Goal: Information Seeking & Learning: Learn about a topic

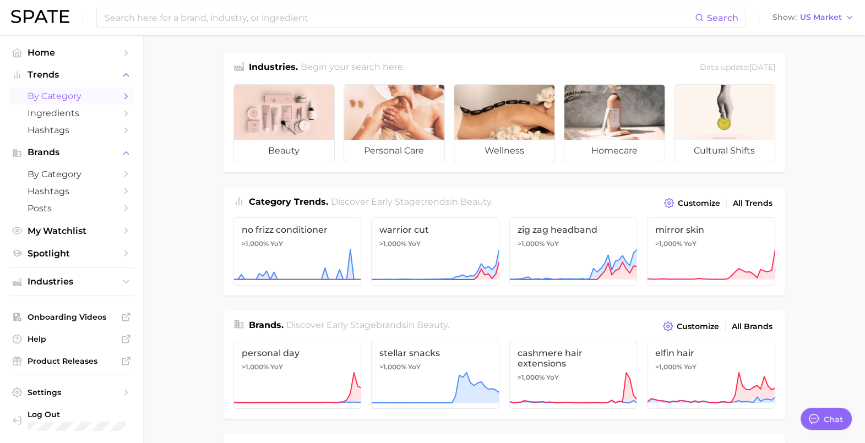
click at [105, 99] on span "by Category" at bounding box center [72, 96] width 88 height 10
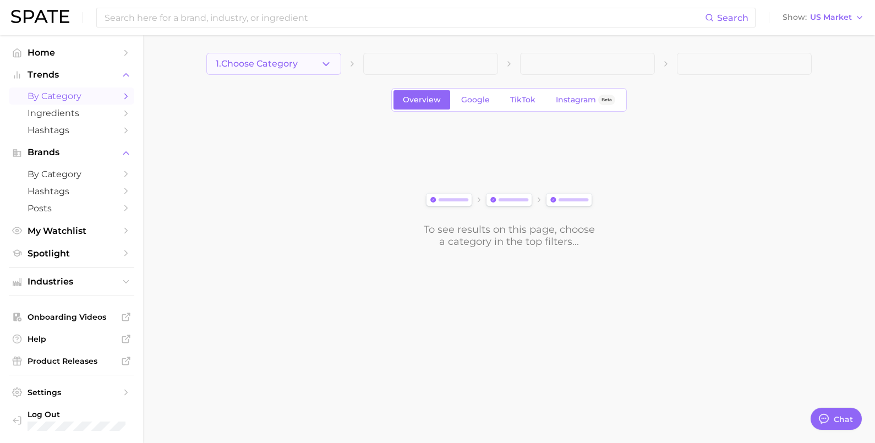
click at [322, 62] on icon "button" at bounding box center [326, 64] width 12 height 12
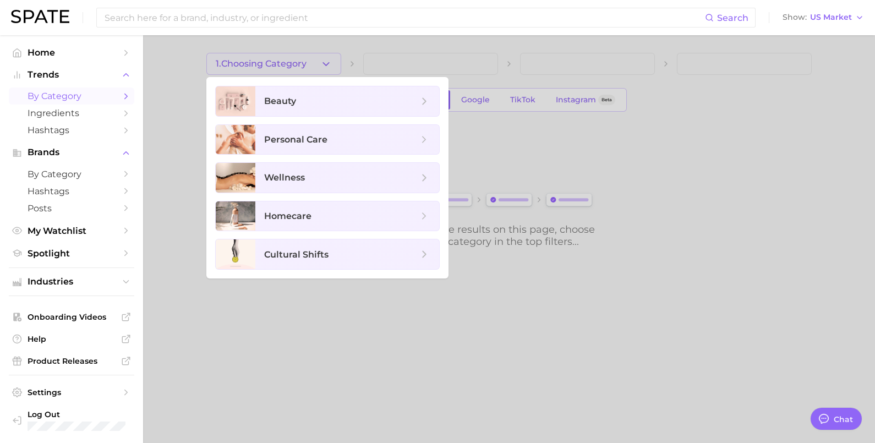
click at [187, 133] on div at bounding box center [437, 221] width 875 height 443
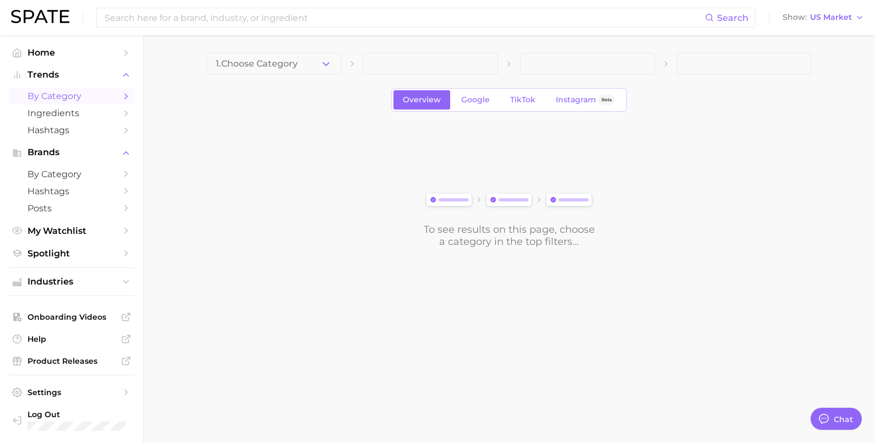
click at [294, 64] on span "1. Choose Category" at bounding box center [257, 64] width 82 height 10
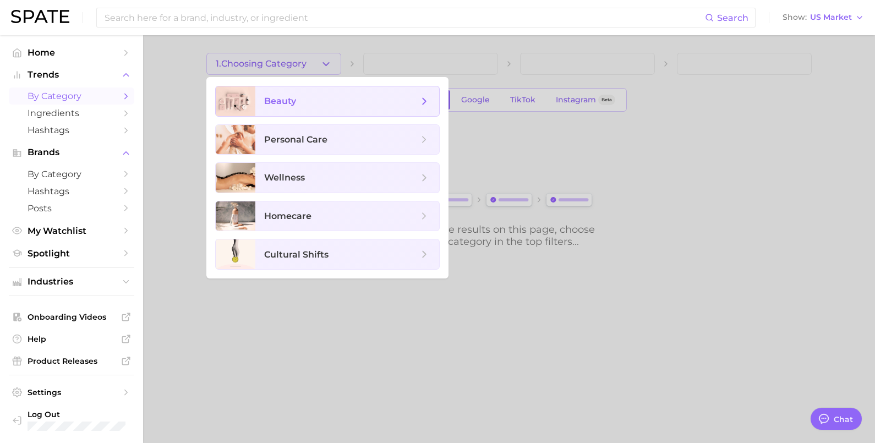
click at [302, 96] on span "beauty" at bounding box center [341, 101] width 154 height 12
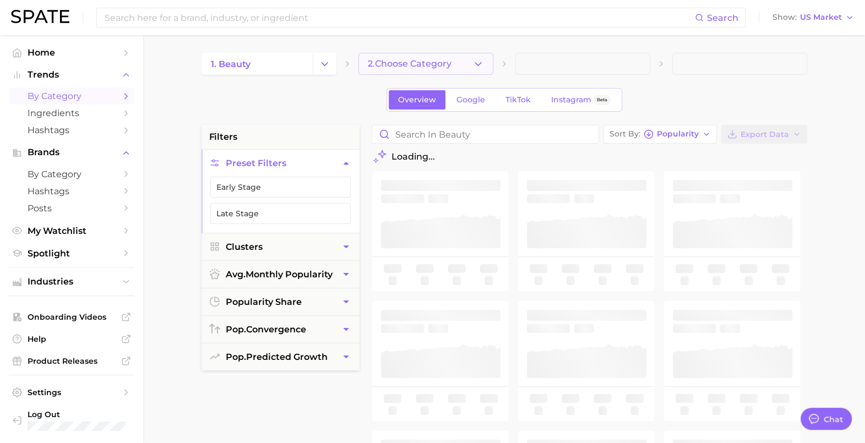
click at [435, 61] on span "2. Choose Category" at bounding box center [410, 64] width 84 height 10
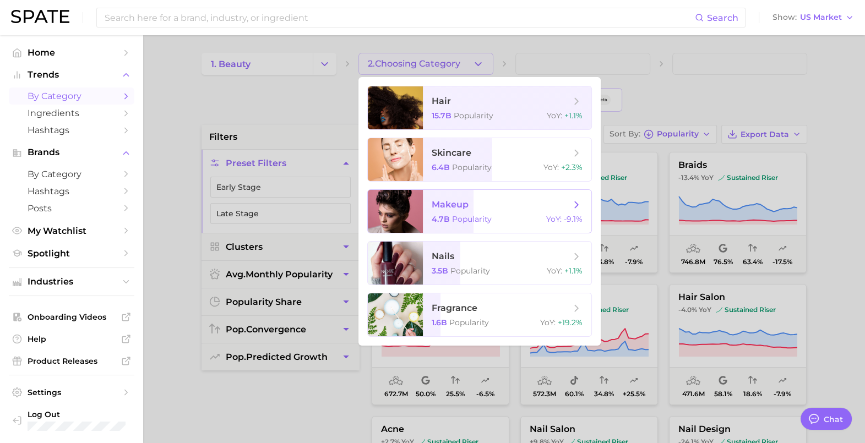
click at [473, 217] on span "Popularity" at bounding box center [472, 219] width 40 height 10
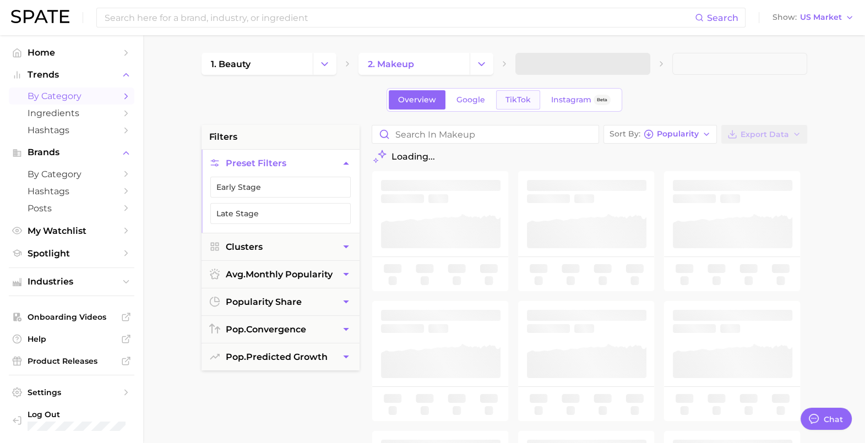
click at [528, 99] on span "TikTok" at bounding box center [517, 99] width 25 height 9
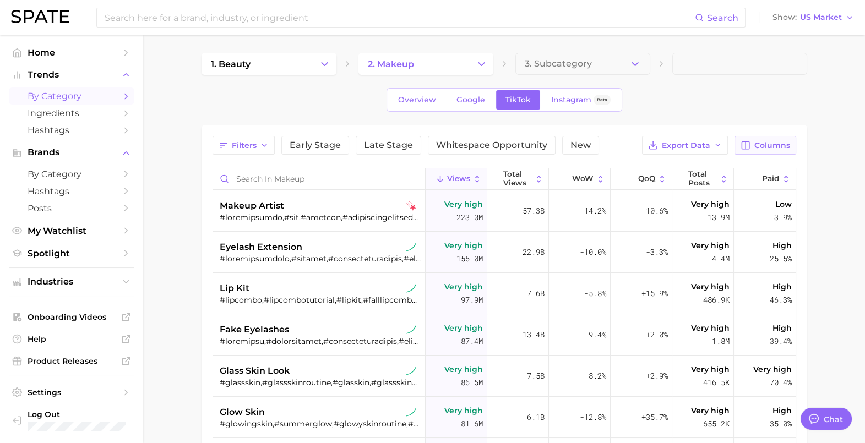
click at [783, 144] on span "Columns" at bounding box center [772, 145] width 36 height 9
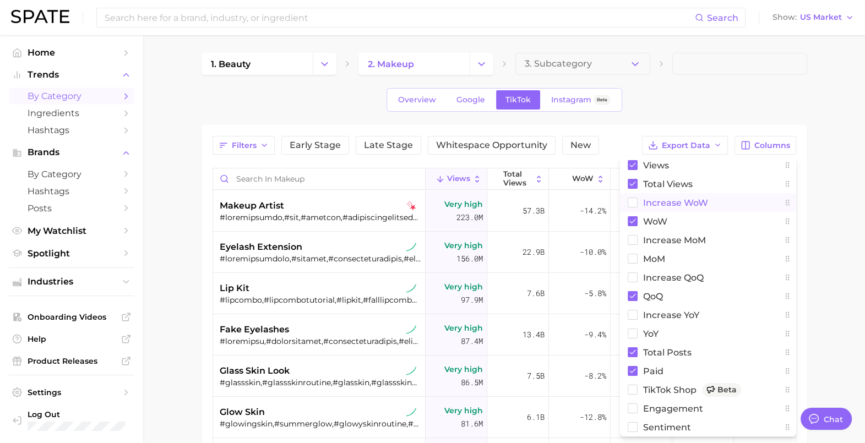
click at [668, 200] on span "Increase WoW" at bounding box center [675, 202] width 65 height 9
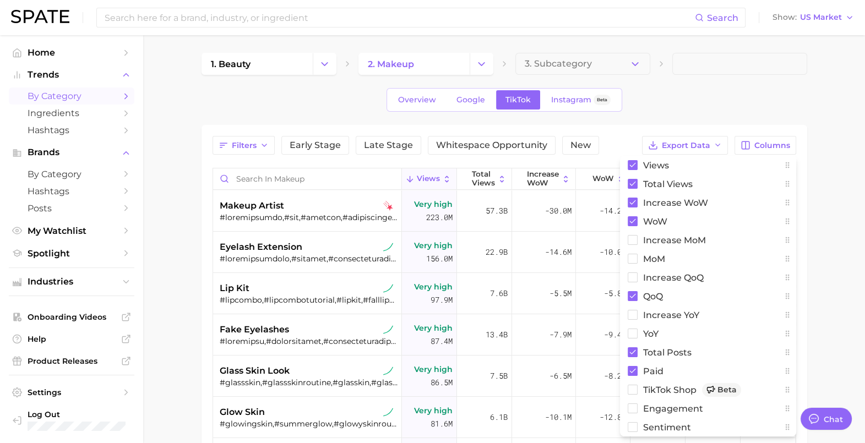
click at [695, 105] on div "Overview Google TikTok Instagram Beta" at bounding box center [503, 100] width 605 height 24
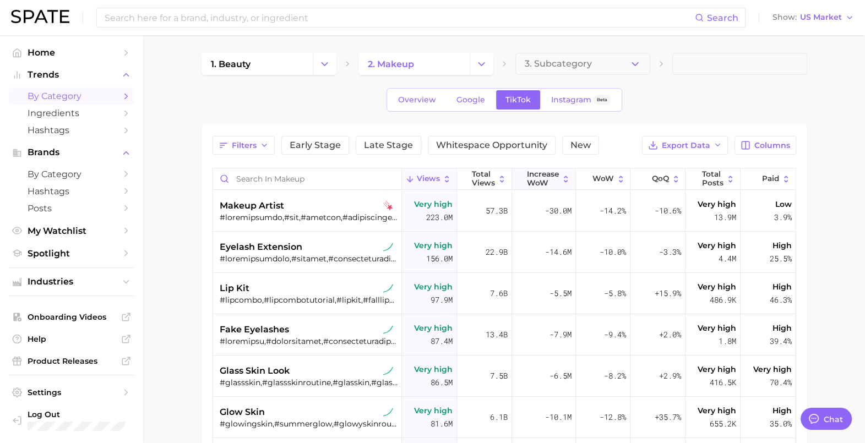
click at [531, 176] on span "Increase WoW" at bounding box center [543, 178] width 32 height 17
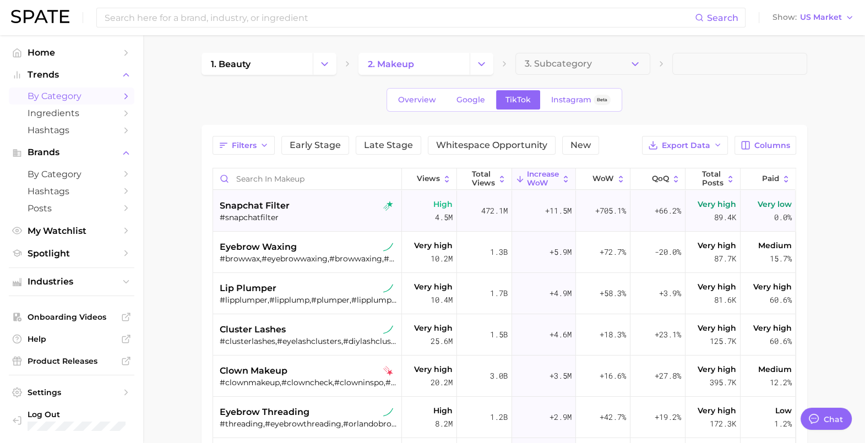
click at [270, 216] on div "#snapchatfilter" at bounding box center [309, 217] width 178 height 10
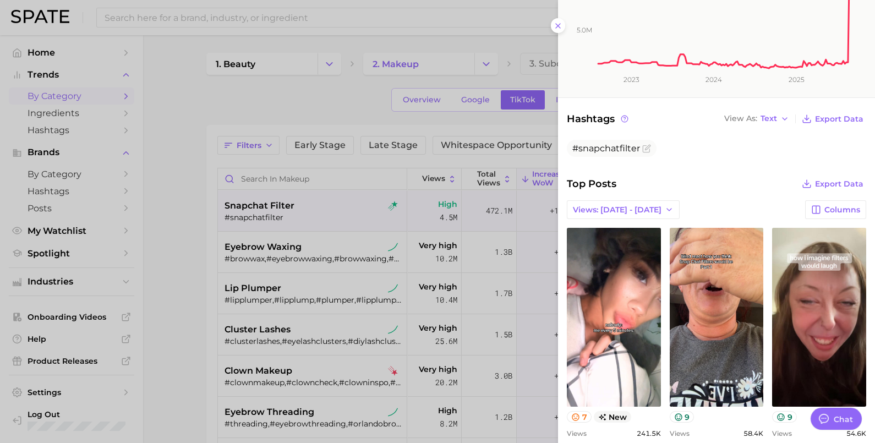
scroll to position [344, 0]
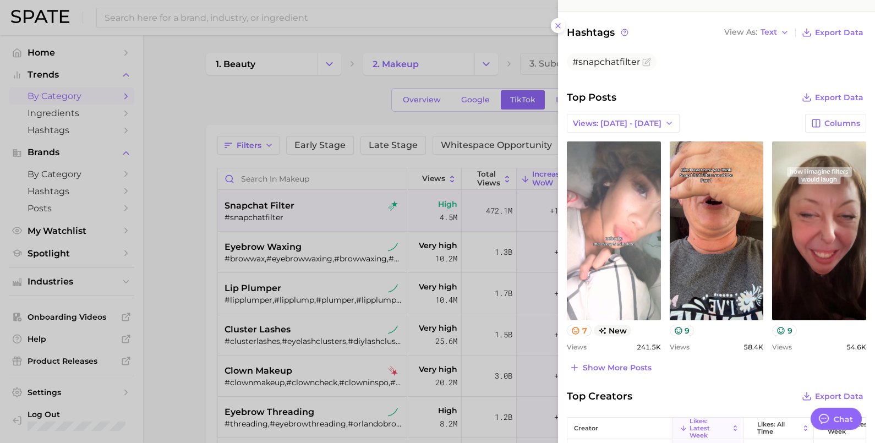
click at [627, 294] on link "view post on TikTok" at bounding box center [614, 230] width 94 height 179
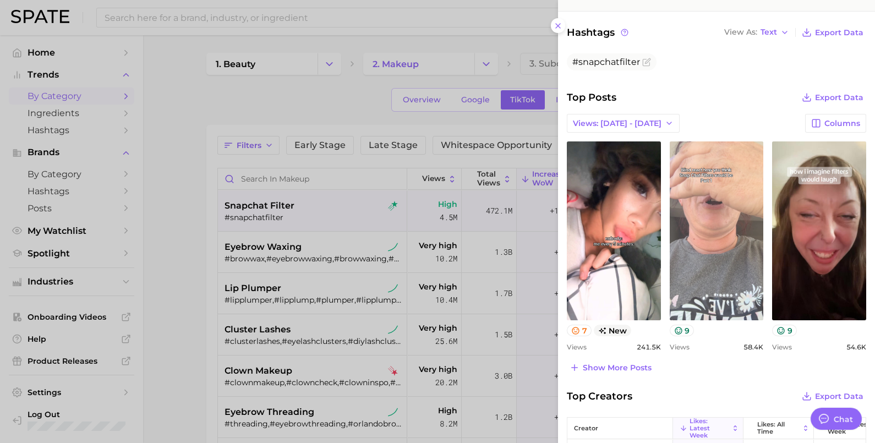
click at [689, 272] on link "view post on TikTok" at bounding box center [717, 230] width 94 height 179
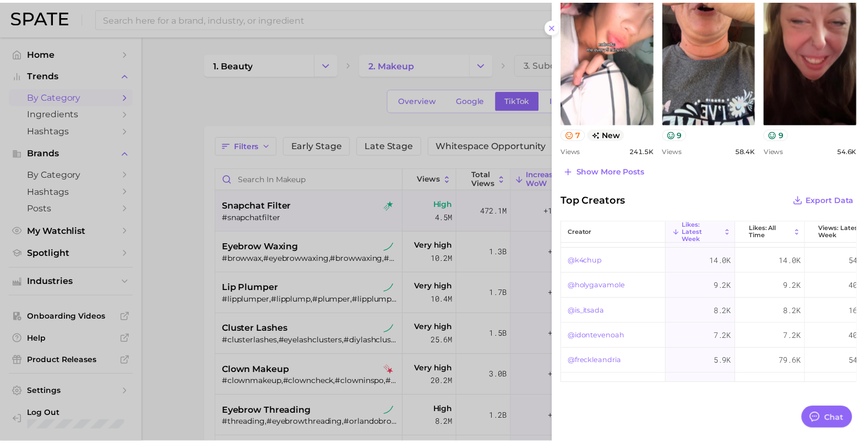
scroll to position [0, 0]
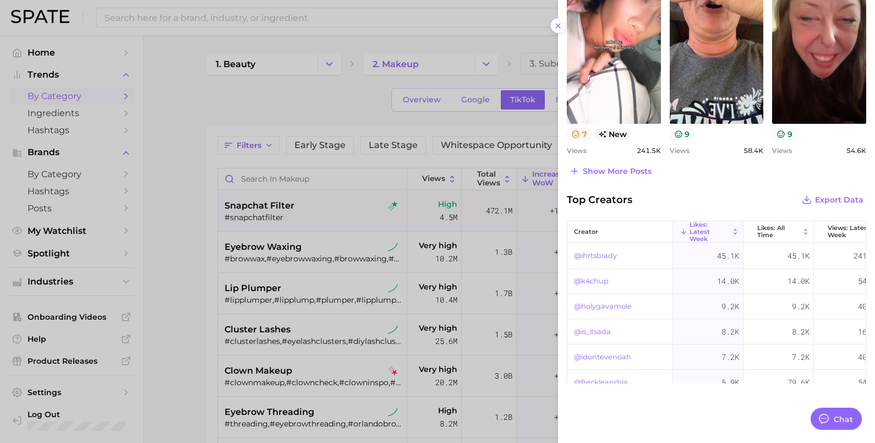
click at [171, 256] on div at bounding box center [437, 221] width 875 height 443
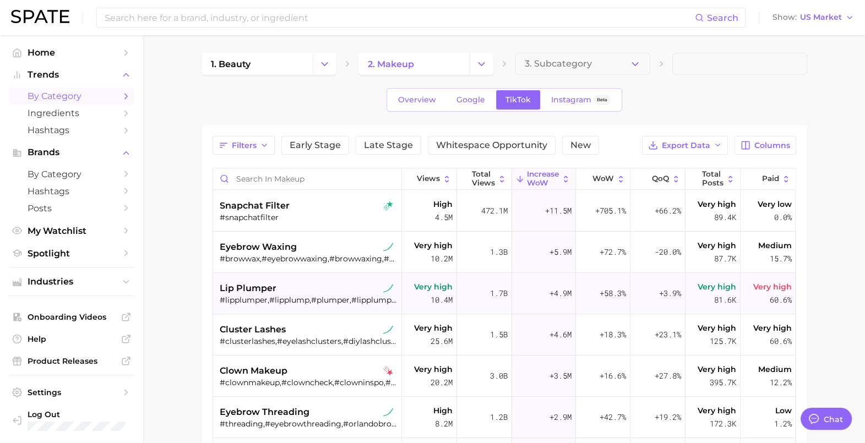
click at [254, 276] on div "lip plumper #lipplumper,#lipplump,#plumper,#lipplumping,#lipplumperchallenge,#g…" at bounding box center [309, 293] width 178 height 41
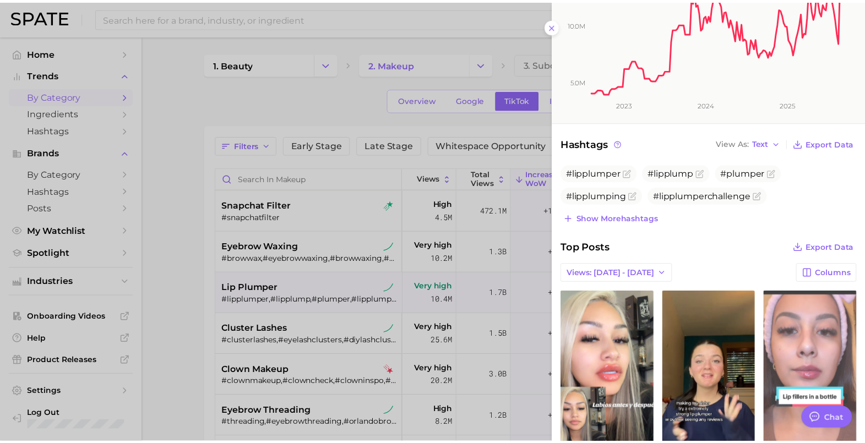
scroll to position [275, 0]
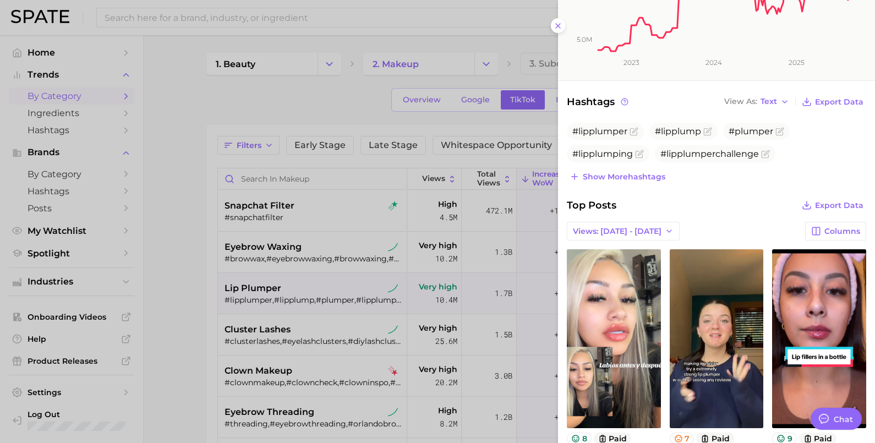
click at [160, 270] on div at bounding box center [437, 221] width 875 height 443
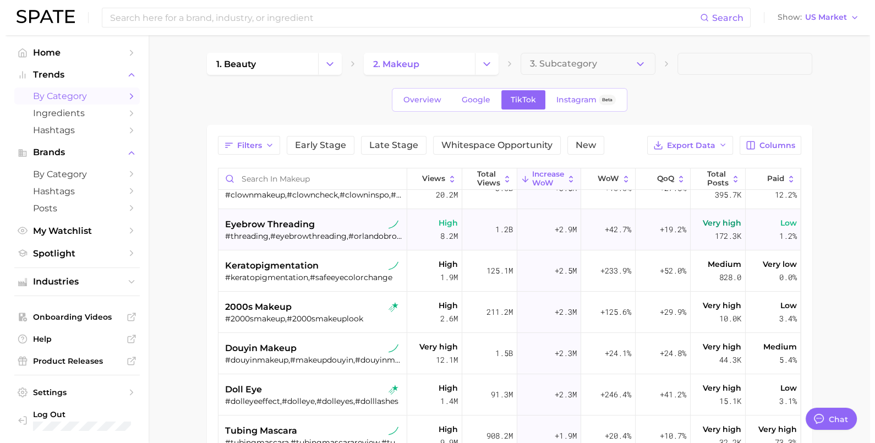
scroll to position [206, 0]
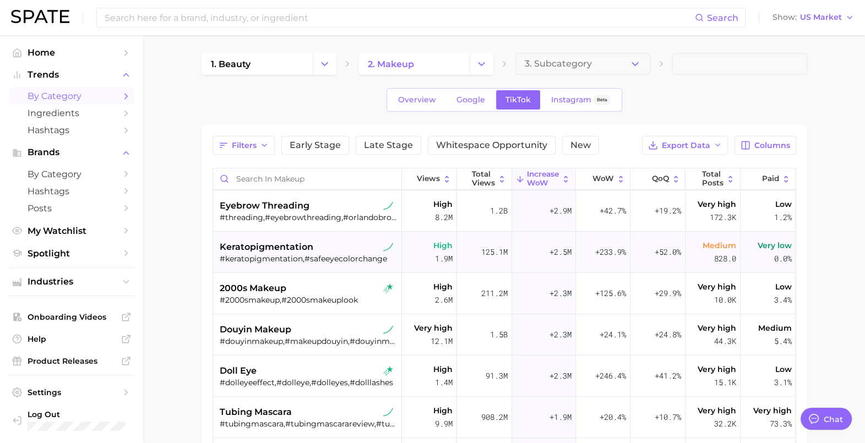
click at [286, 243] on span "keratopigmentation" at bounding box center [267, 247] width 94 height 13
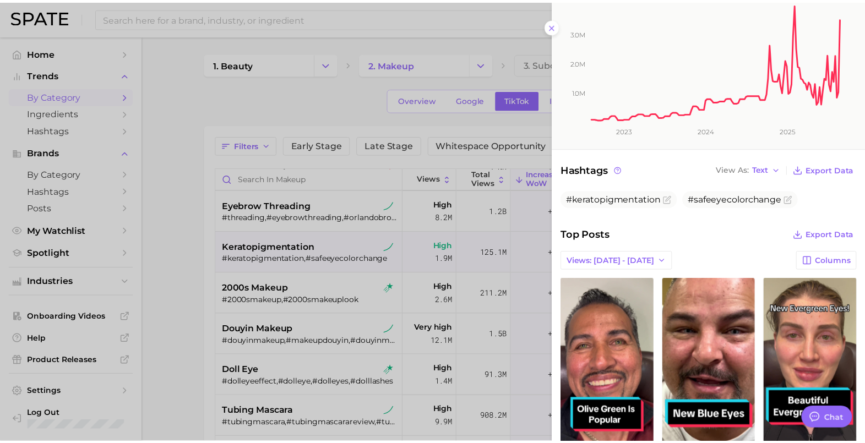
scroll to position [275, 0]
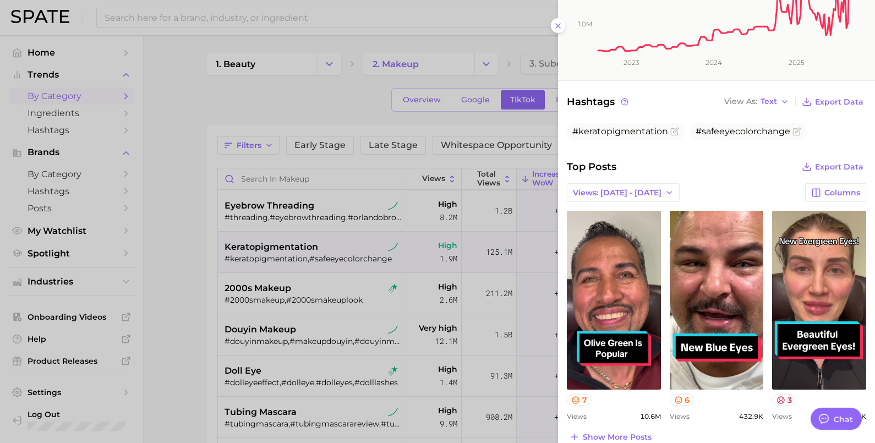
click at [201, 270] on div at bounding box center [437, 221] width 875 height 443
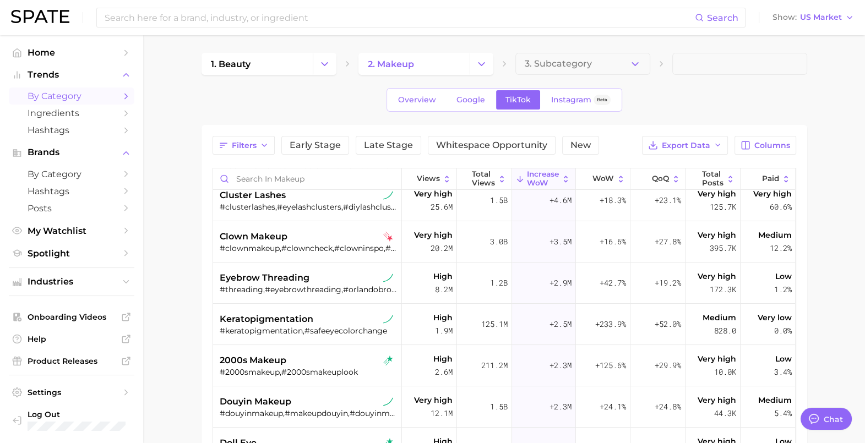
scroll to position [0, 0]
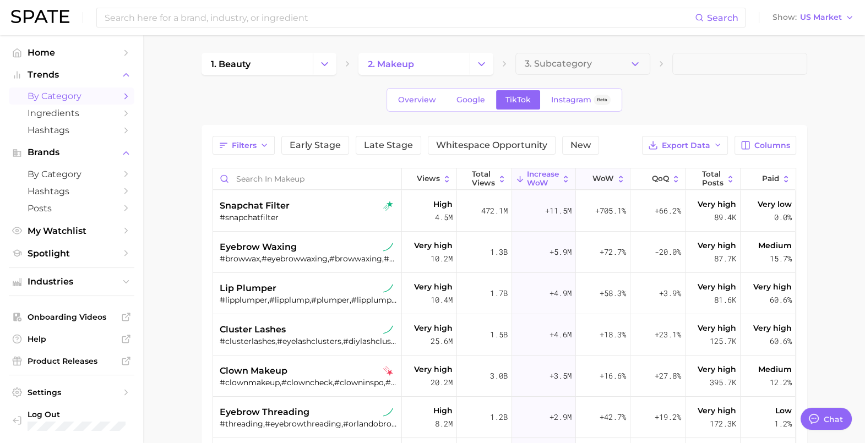
click at [592, 179] on span "WoW" at bounding box center [602, 178] width 21 height 9
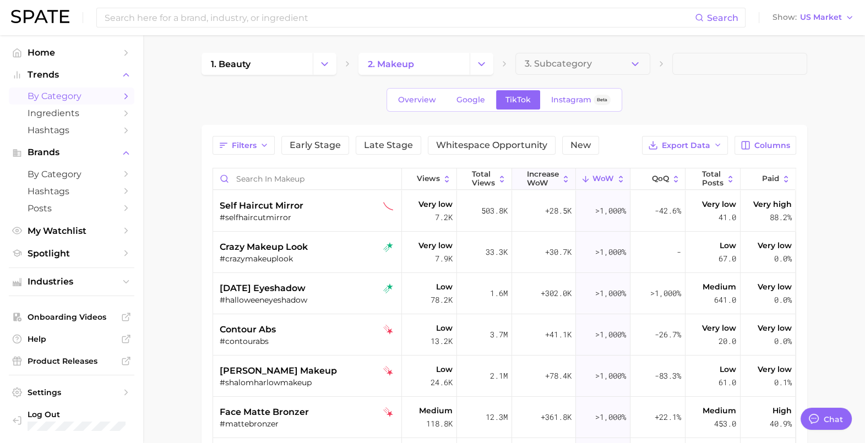
click at [532, 177] on span "Increase WoW" at bounding box center [543, 178] width 32 height 17
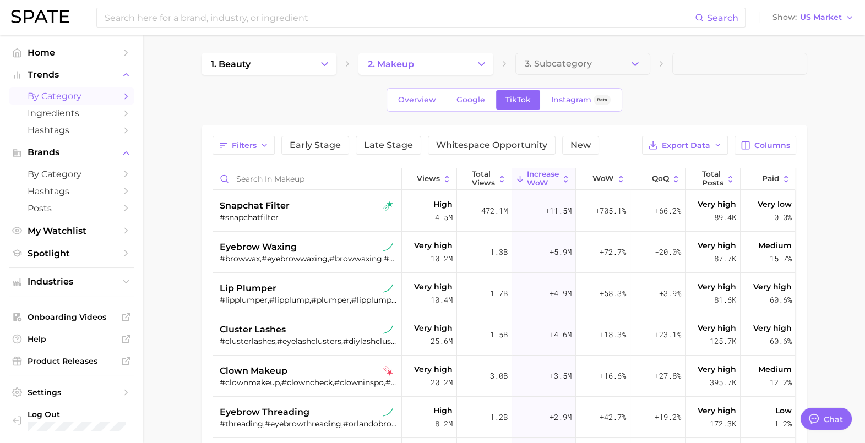
click at [566, 48] on main "1. beauty 2. makeup 3. Subcategory Overview Google TikTok Instagram Beta Filter…" at bounding box center [504, 356] width 722 height 642
click at [572, 63] on span "3. Subcategory" at bounding box center [558, 64] width 67 height 10
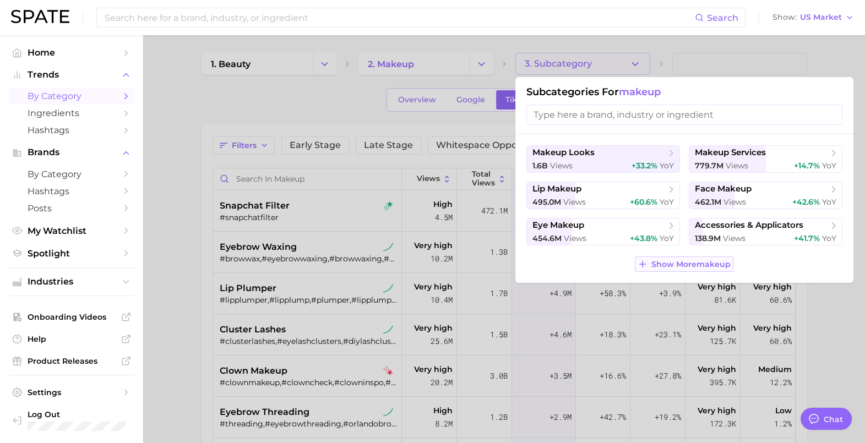
click at [654, 264] on span "Show More makeup" at bounding box center [690, 264] width 79 height 9
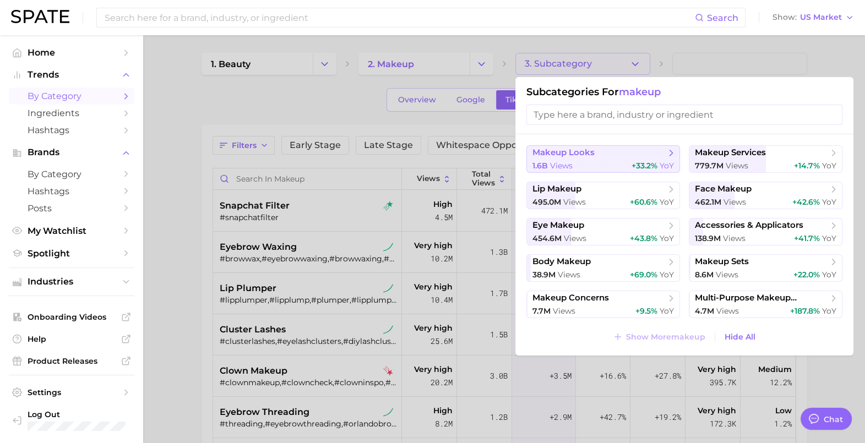
click at [619, 168] on div "1.6b views +33.2% YoY" at bounding box center [602, 166] width 141 height 10
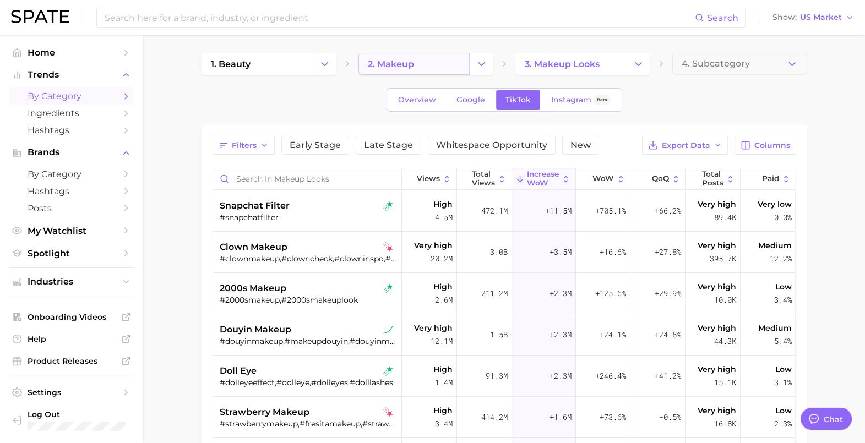
click at [396, 66] on span "2. makeup" at bounding box center [391, 64] width 46 height 10
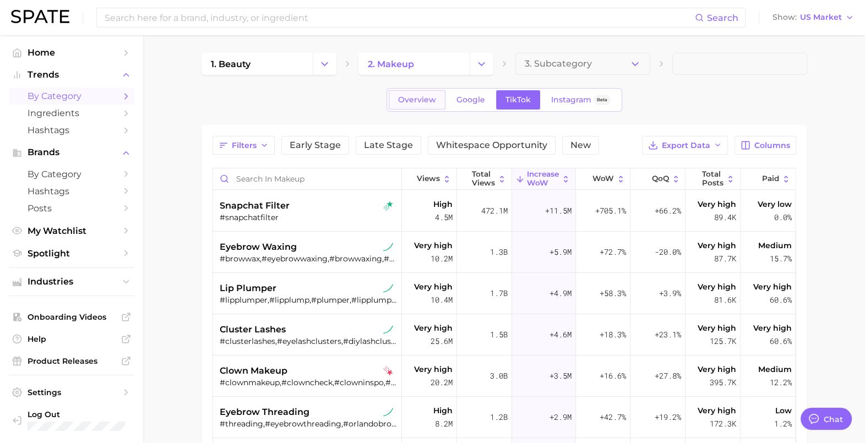
click at [438, 102] on link "Overview" at bounding box center [417, 99] width 57 height 19
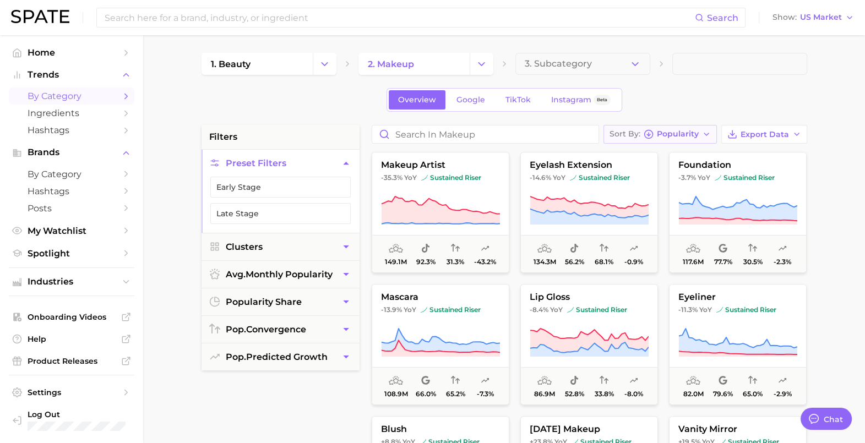
click at [713, 133] on button "Sort By Popularity" at bounding box center [659, 134] width 113 height 19
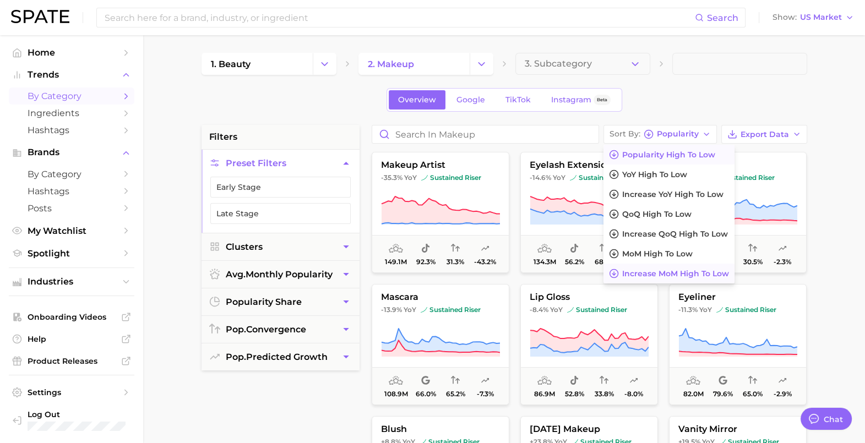
click at [674, 271] on span "Increase MoM high to low" at bounding box center [675, 273] width 107 height 9
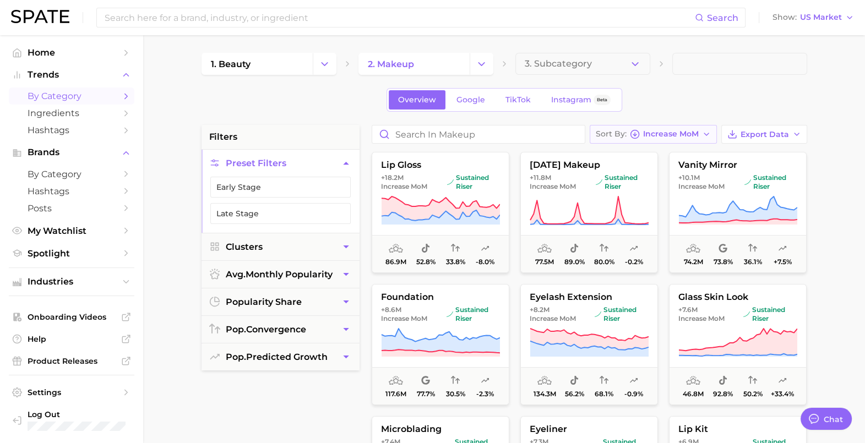
click at [690, 131] on span "Increase MoM" at bounding box center [671, 134] width 56 height 6
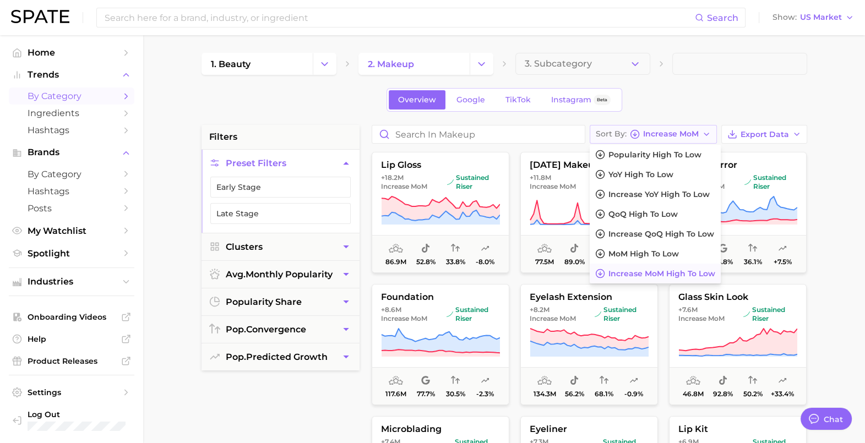
click at [690, 131] on span "Increase MoM" at bounding box center [671, 134] width 56 height 6
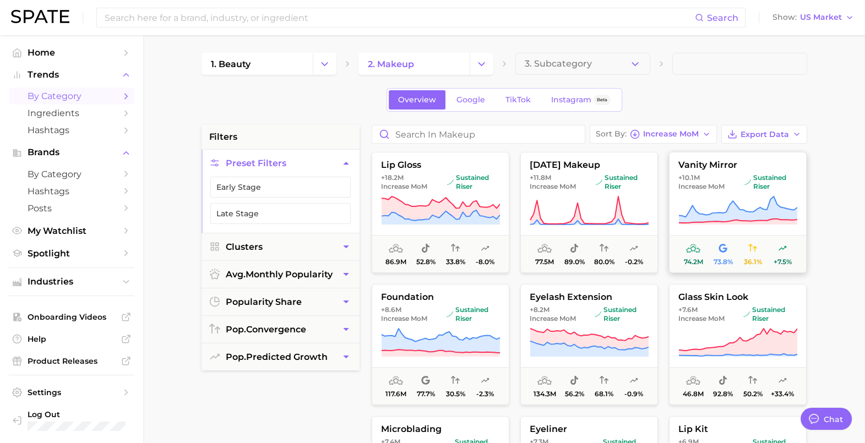
click at [783, 250] on icon at bounding box center [782, 248] width 9 height 9
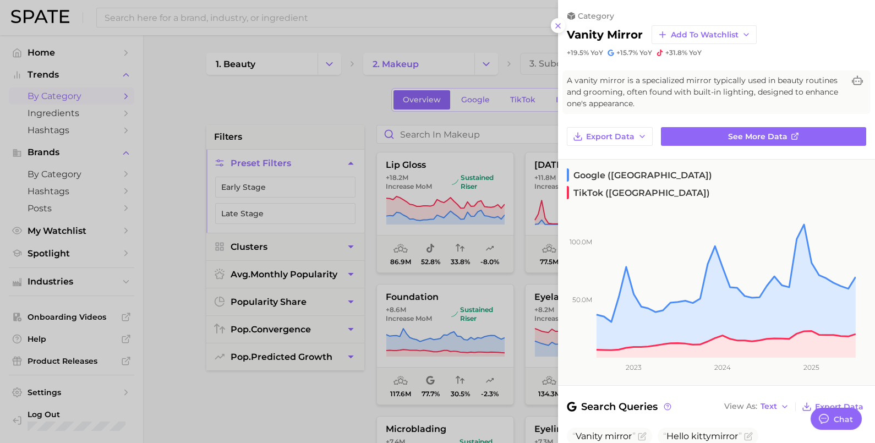
click at [302, 97] on div at bounding box center [437, 221] width 875 height 443
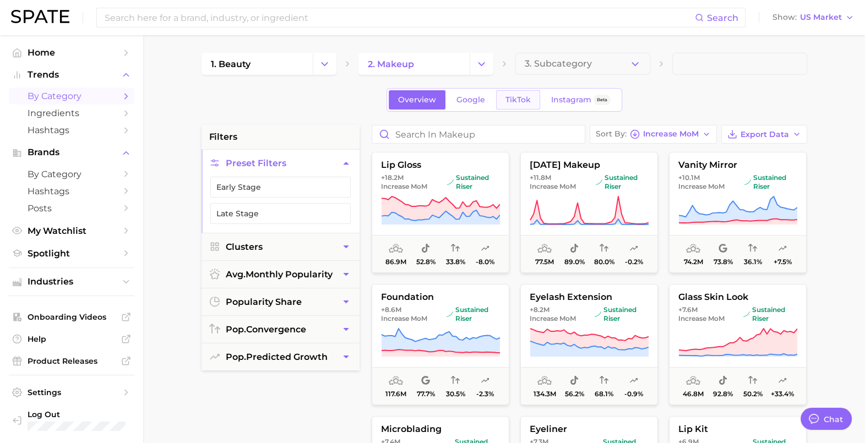
click at [520, 101] on span "TikTok" at bounding box center [517, 99] width 25 height 9
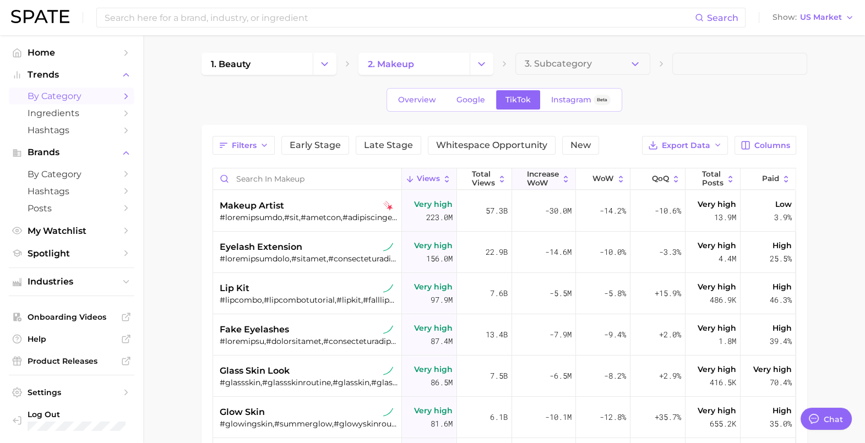
click at [534, 174] on span "Increase WoW" at bounding box center [543, 178] width 32 height 17
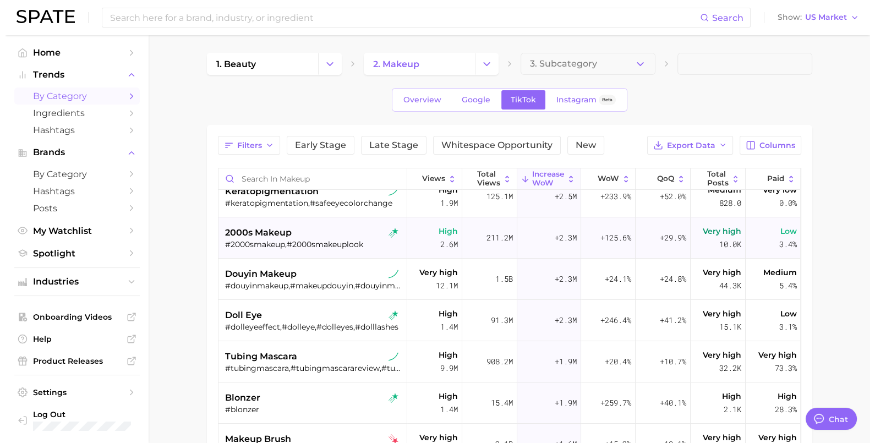
scroll to position [275, 0]
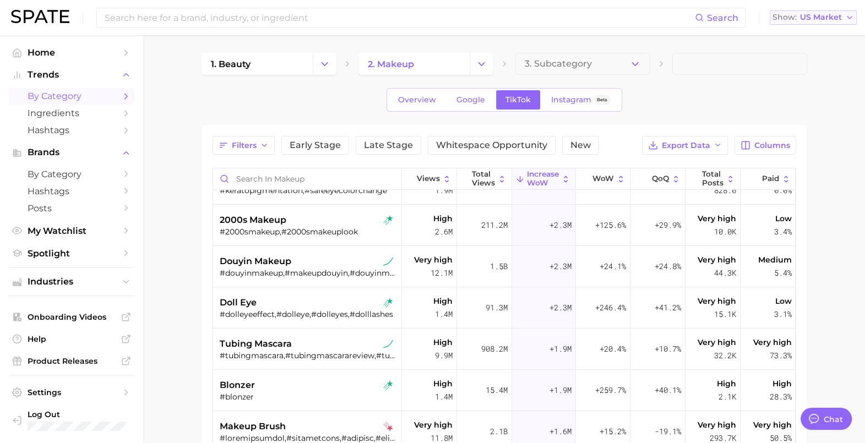
drag, startPoint x: 817, startPoint y: 14, endPoint x: 817, endPoint y: 22, distance: 7.7
click at [817, 14] on span "US Market" at bounding box center [821, 17] width 42 height 6
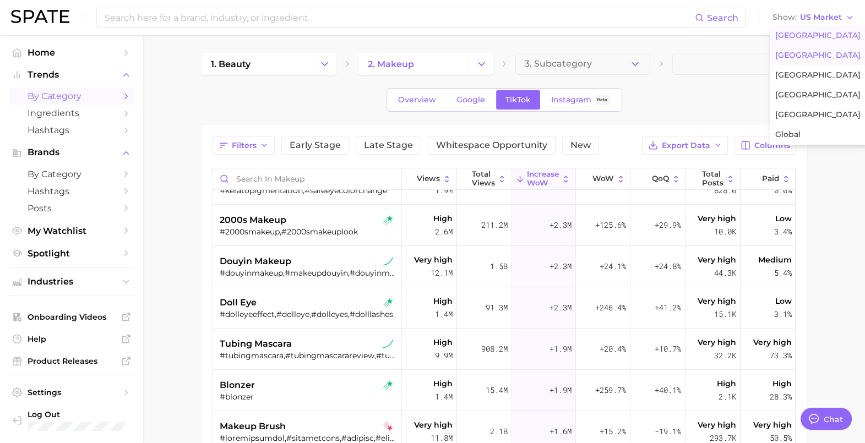
click at [812, 56] on span "[GEOGRAPHIC_DATA]" at bounding box center [817, 55] width 85 height 9
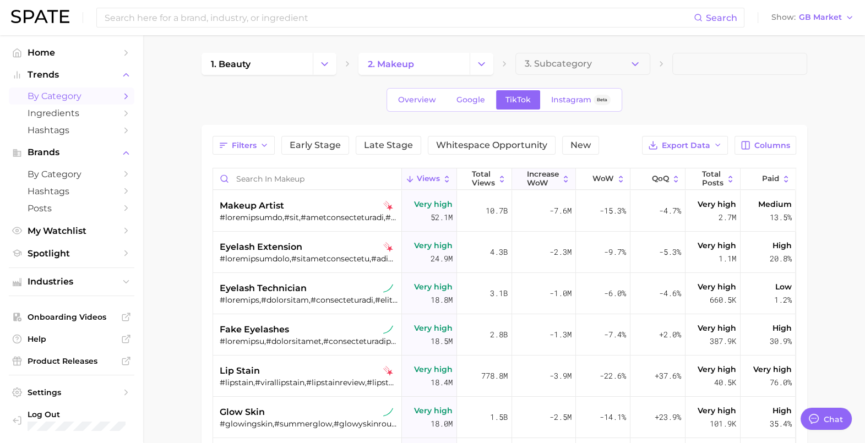
click at [538, 172] on span "Increase WoW" at bounding box center [543, 178] width 32 height 17
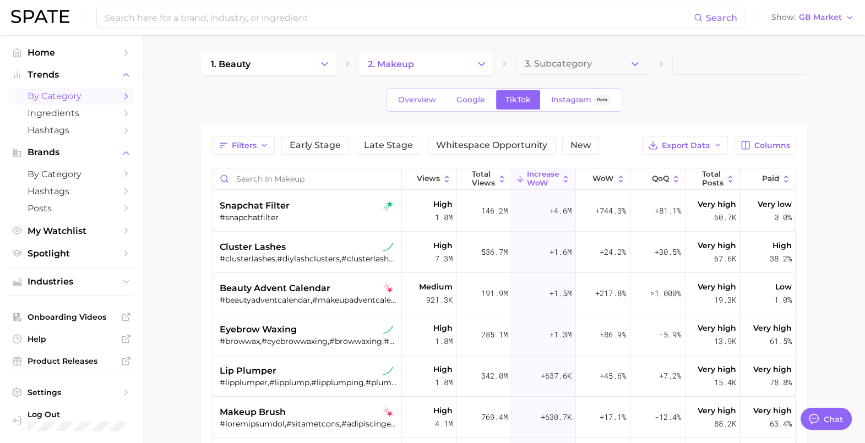
type textarea "x"
click at [294, 279] on div "beauty advent calendar #beautyadventcalendar,#makeupadventcalendar,#beautycalen…" at bounding box center [309, 293] width 178 height 41
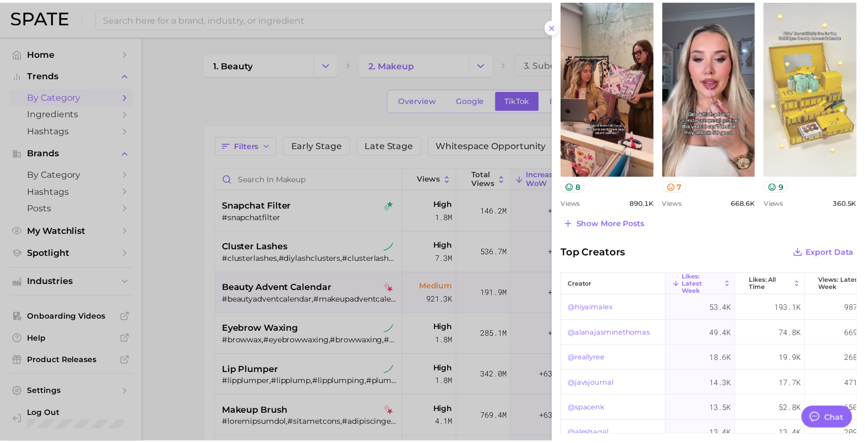
scroll to position [344, 0]
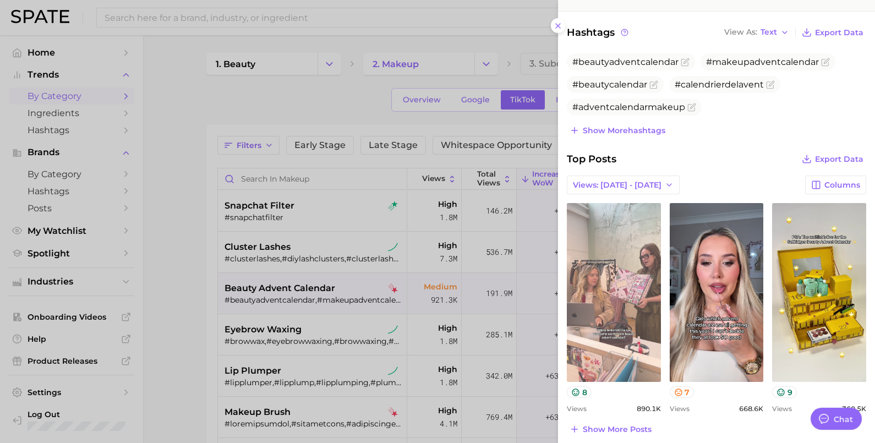
click at [612, 288] on link "view post on TikTok" at bounding box center [614, 292] width 94 height 179
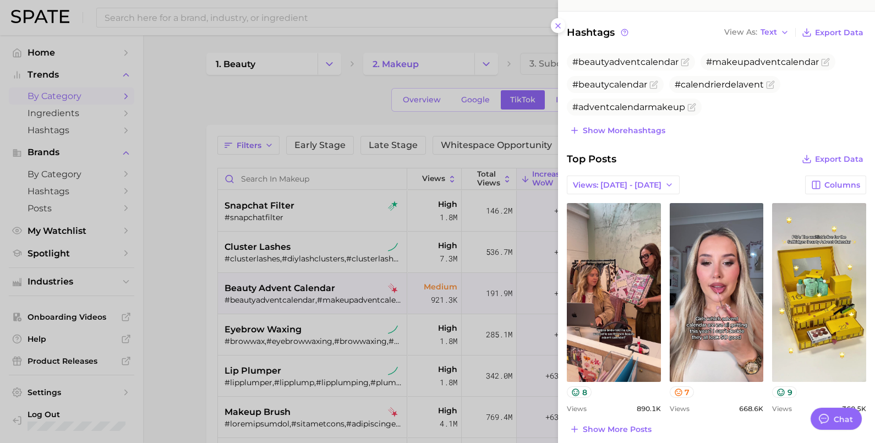
click at [195, 232] on div at bounding box center [437, 221] width 875 height 443
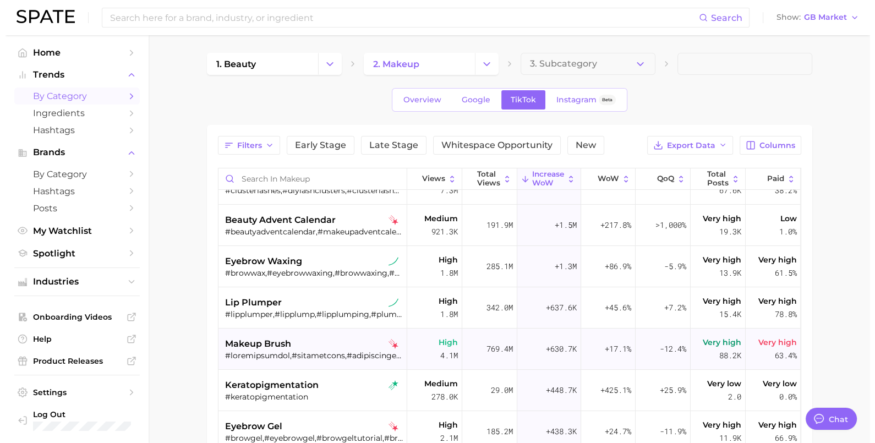
scroll to position [0, 0]
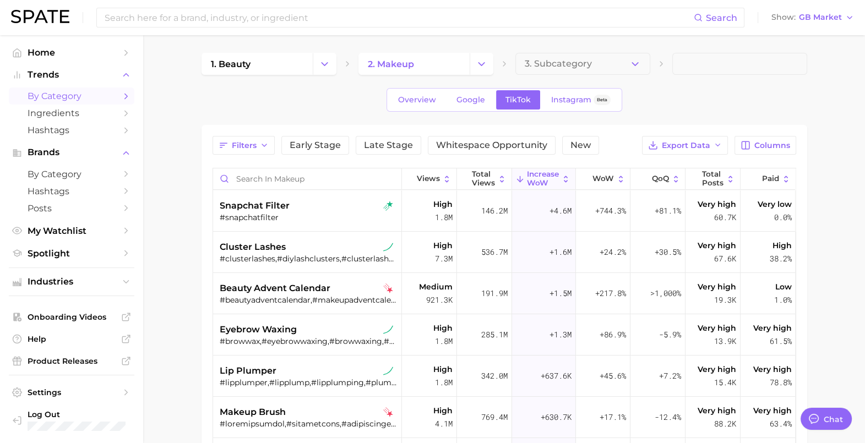
click at [171, 163] on main "1. beauty 2. makeup 3. Subcategory Overview Google TikTok Instagram Beta Filter…" at bounding box center [504, 356] width 722 height 642
click at [809, 15] on span "GB Market" at bounding box center [820, 17] width 43 height 6
click at [805, 129] on button "Global" at bounding box center [816, 135] width 96 height 20
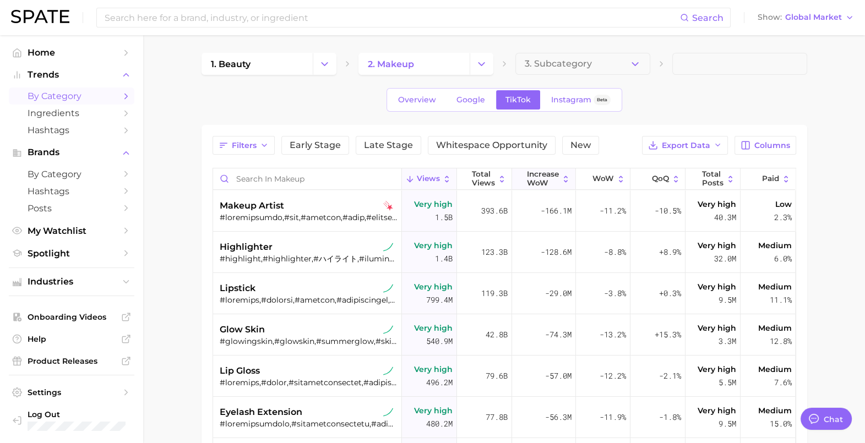
click at [533, 176] on span "Increase WoW" at bounding box center [543, 178] width 32 height 17
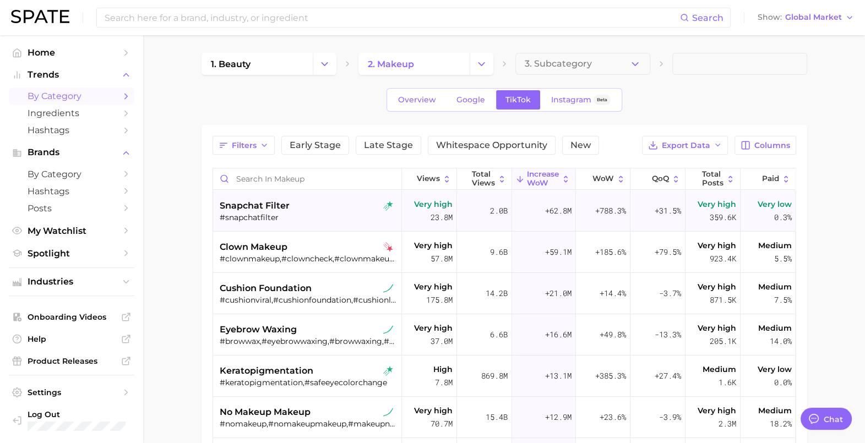
click at [242, 206] on span "snapchat filter" at bounding box center [255, 205] width 70 height 13
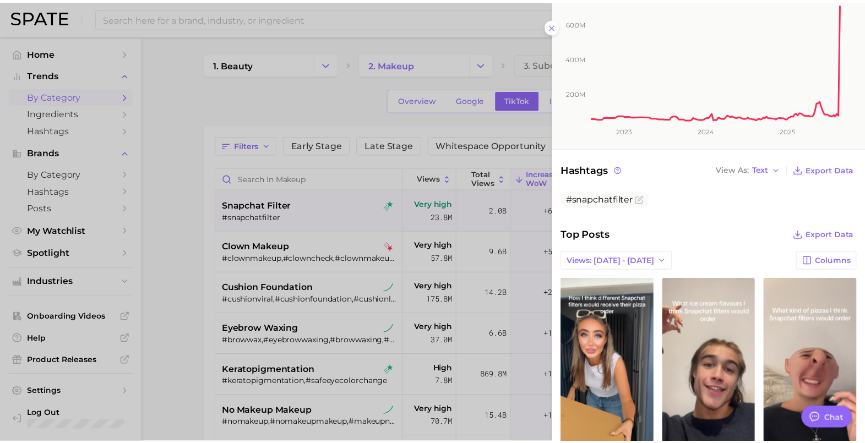
scroll to position [275, 0]
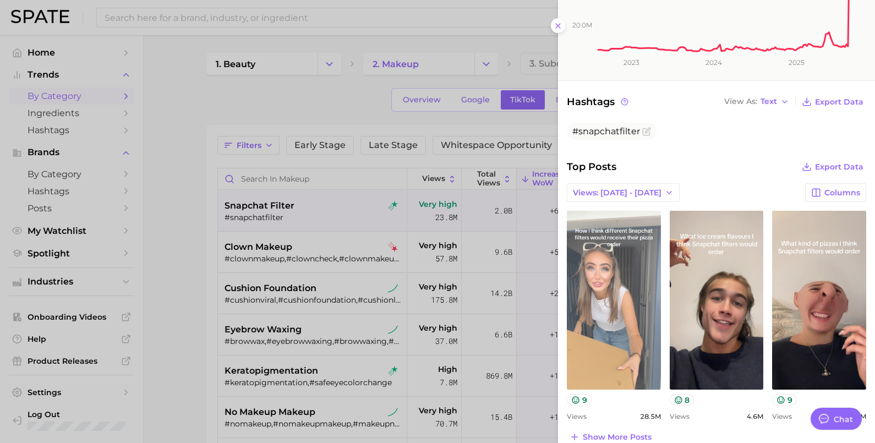
click at [637, 276] on link "view post on TikTok" at bounding box center [614, 300] width 94 height 179
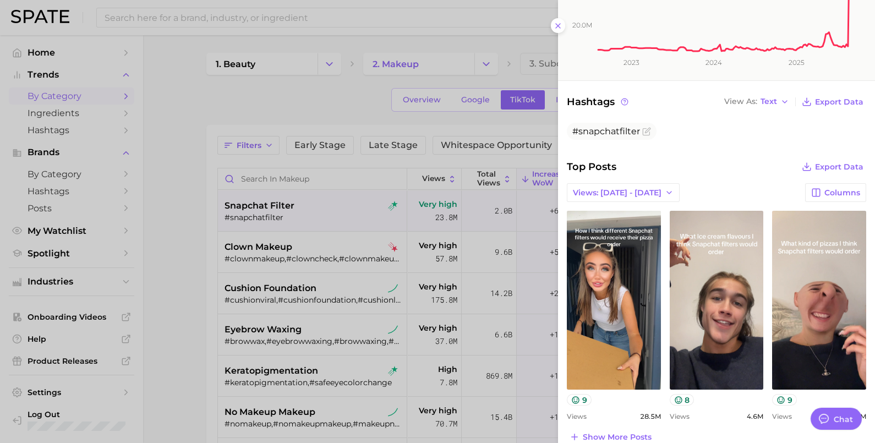
click at [184, 146] on div at bounding box center [437, 221] width 875 height 443
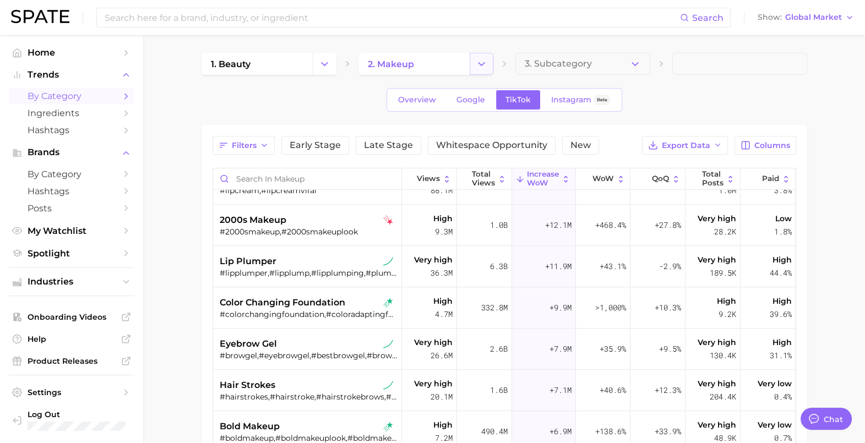
click at [484, 67] on icon "Change Category" at bounding box center [482, 64] width 12 height 12
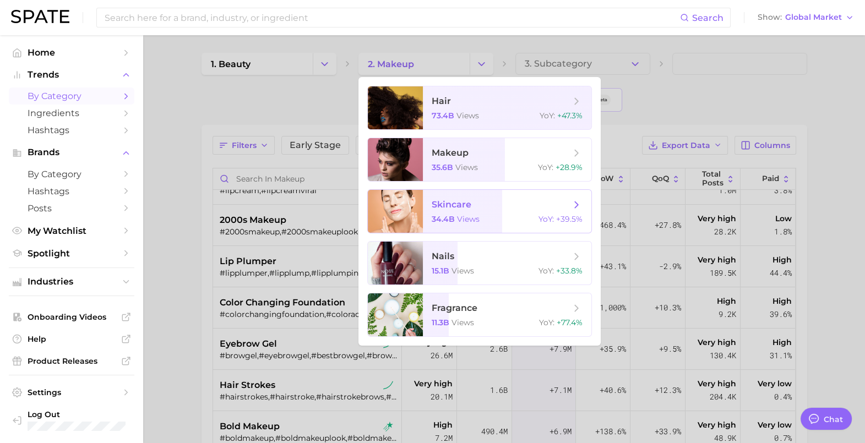
click at [443, 217] on span "34.4b" at bounding box center [443, 219] width 23 height 10
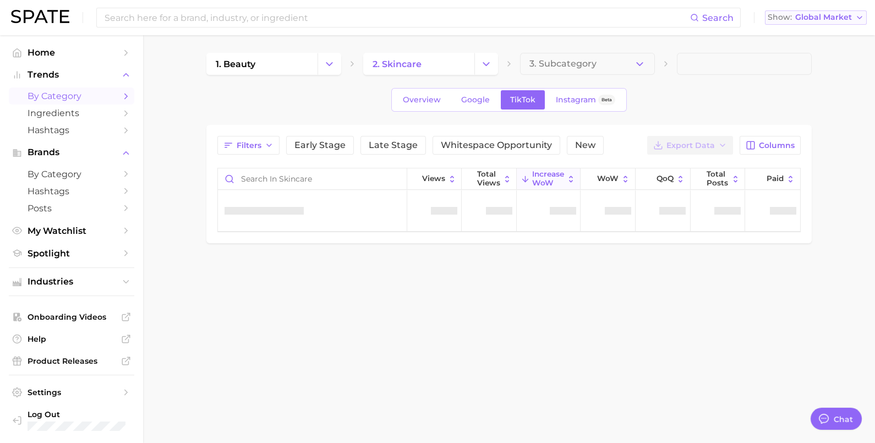
click at [826, 23] on button "Show Global Market" at bounding box center [816, 17] width 102 height 14
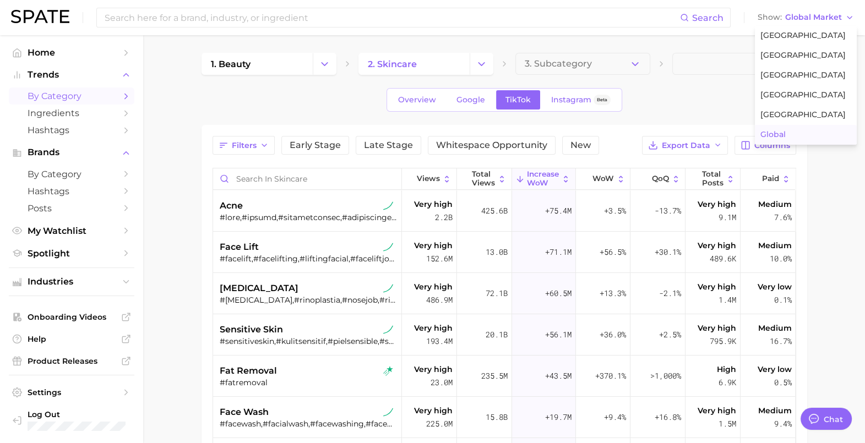
click at [162, 234] on main "1. beauty 2. skincare 3. Subcategory Overview Google TikTok Instagram Beta Filt…" at bounding box center [504, 356] width 722 height 642
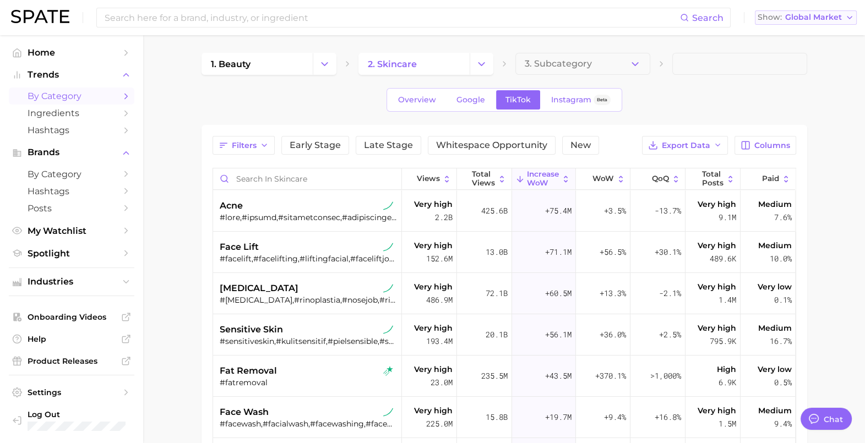
click at [805, 8] on div "Search Show Global Market" at bounding box center [432, 17] width 843 height 35
click at [805, 17] on span "Global Market" at bounding box center [813, 17] width 57 height 6
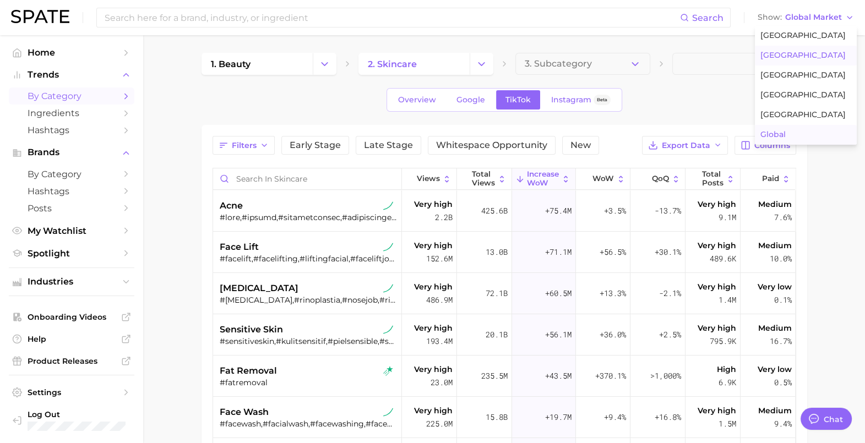
click at [810, 56] on span "[GEOGRAPHIC_DATA]" at bounding box center [802, 55] width 85 height 9
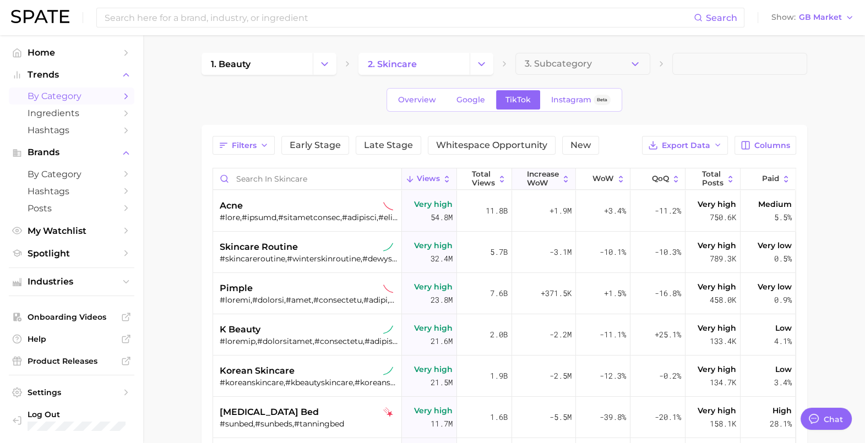
click at [528, 178] on span "Increase WoW" at bounding box center [543, 178] width 32 height 17
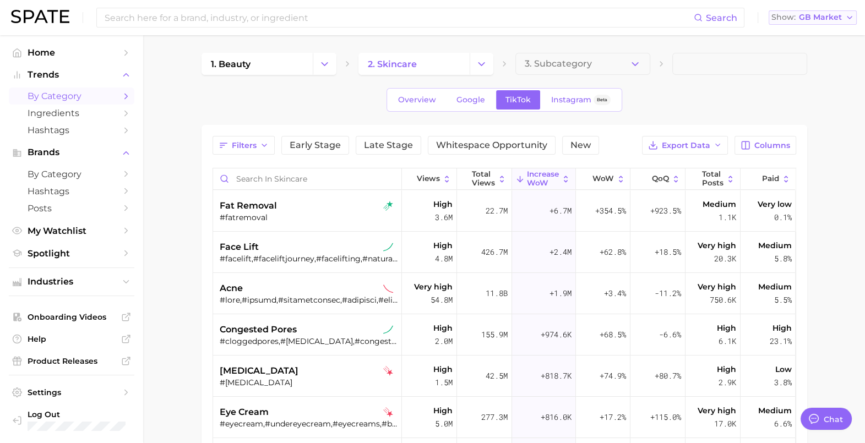
click at [807, 19] on span "GB Market" at bounding box center [820, 17] width 43 height 6
click at [802, 138] on button "Global" at bounding box center [816, 135] width 96 height 20
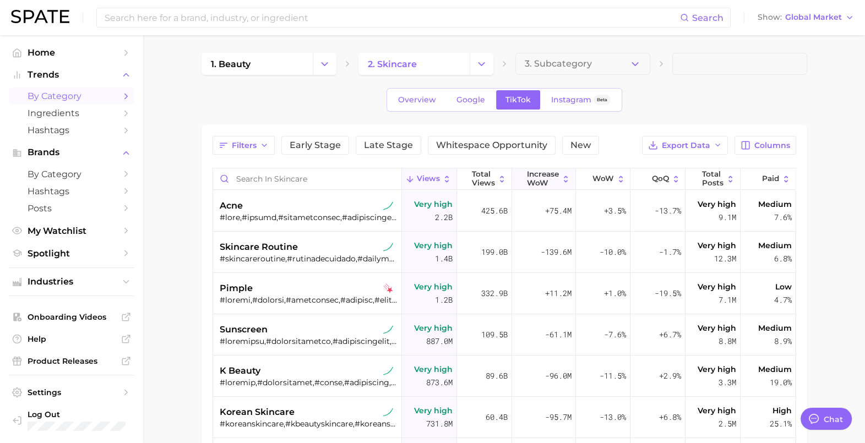
click at [537, 175] on span "Increase WoW" at bounding box center [543, 178] width 32 height 17
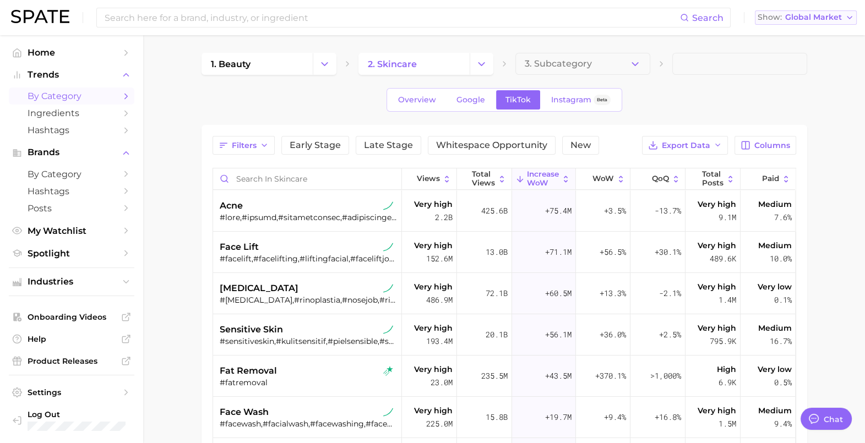
click at [843, 18] on button "Show Global Market" at bounding box center [806, 17] width 102 height 14
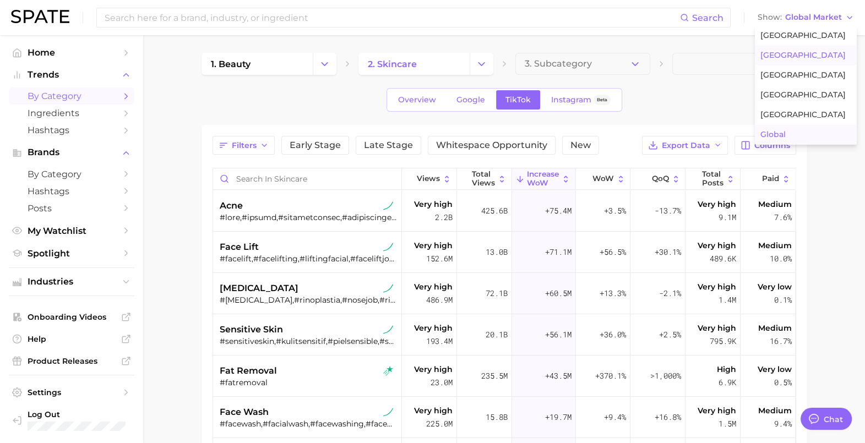
click at [795, 55] on span "[GEOGRAPHIC_DATA]" at bounding box center [802, 55] width 85 height 9
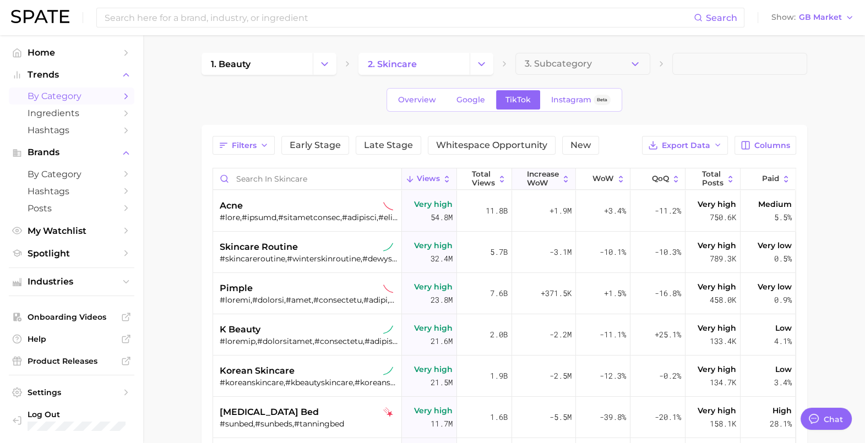
click at [539, 177] on span "Increase WoW" at bounding box center [543, 178] width 32 height 17
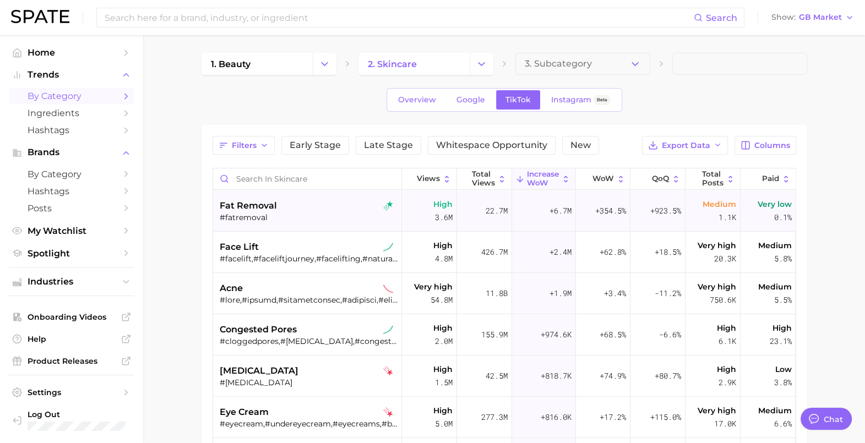
click at [283, 217] on div "#fatremoval" at bounding box center [309, 217] width 178 height 10
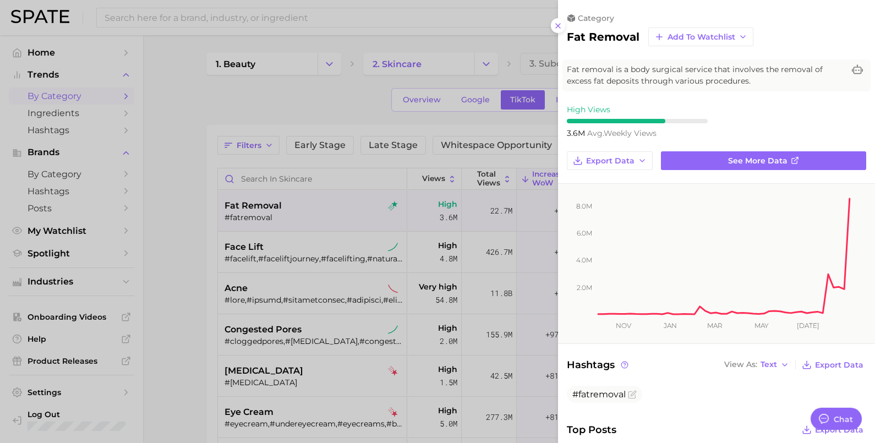
click at [341, 94] on div at bounding box center [437, 221] width 875 height 443
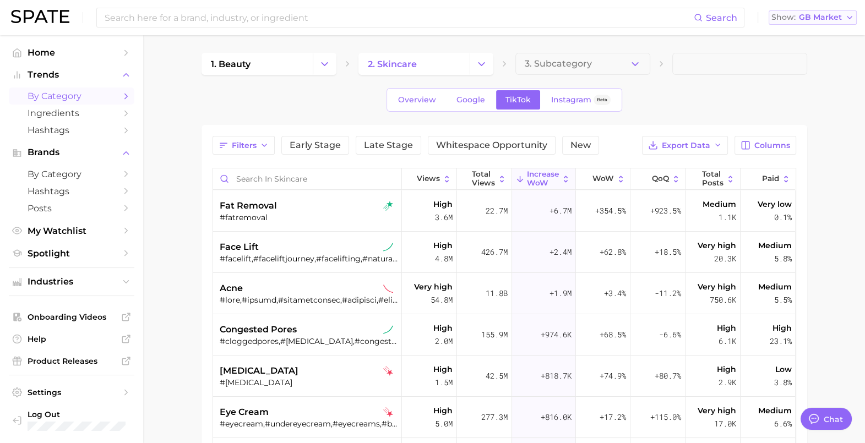
click at [832, 22] on button "Show GB Market" at bounding box center [812, 17] width 88 height 14
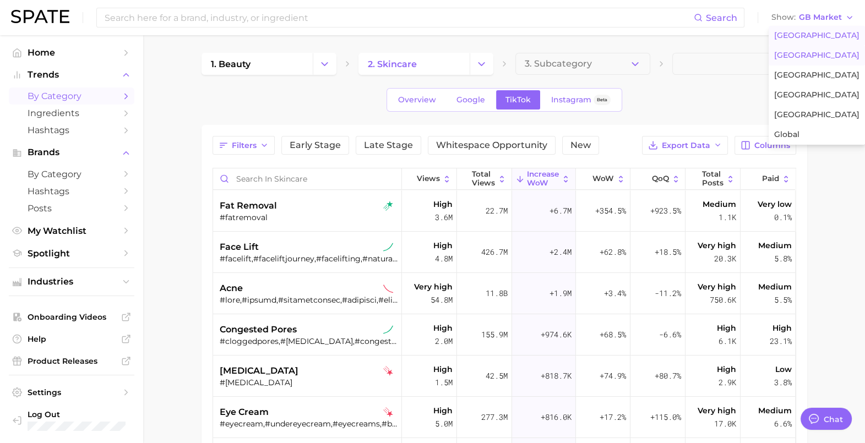
click at [816, 36] on span "[GEOGRAPHIC_DATA]" at bounding box center [816, 35] width 85 height 9
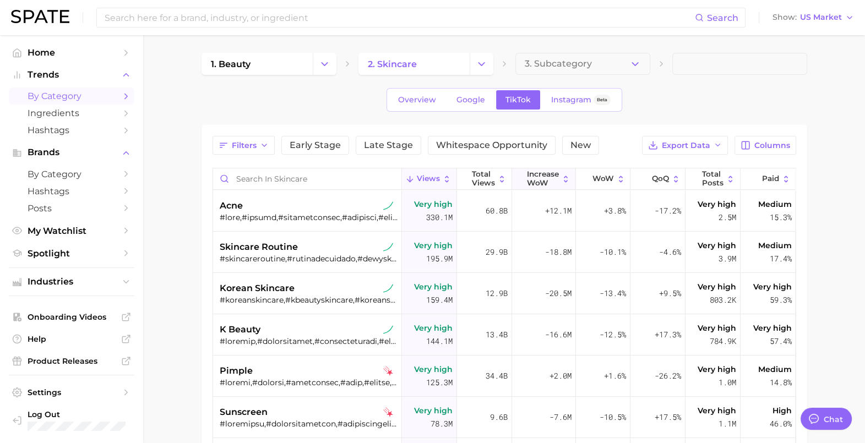
click at [540, 183] on span "Increase WoW" at bounding box center [543, 178] width 32 height 17
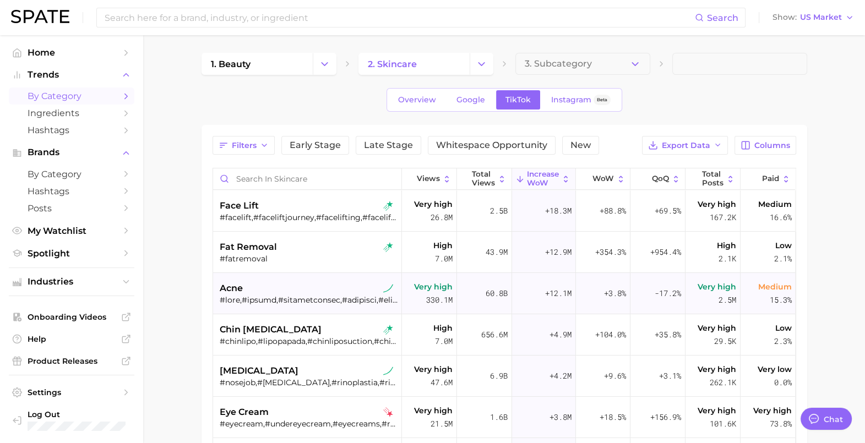
click at [244, 289] on div "acne" at bounding box center [309, 288] width 178 height 13
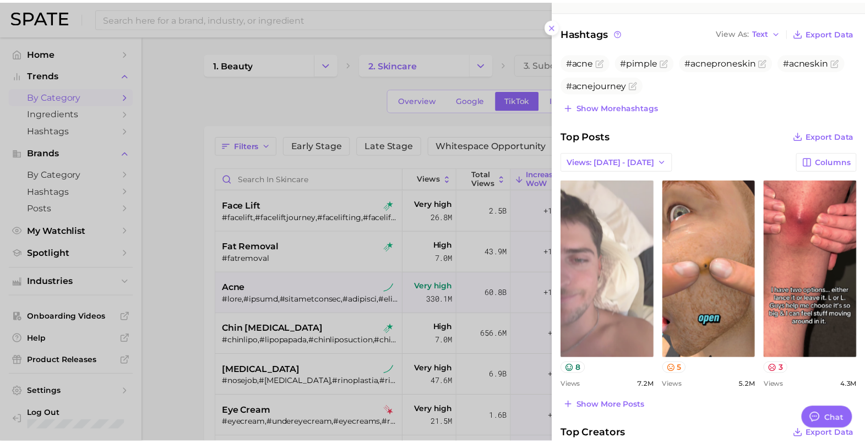
scroll to position [413, 0]
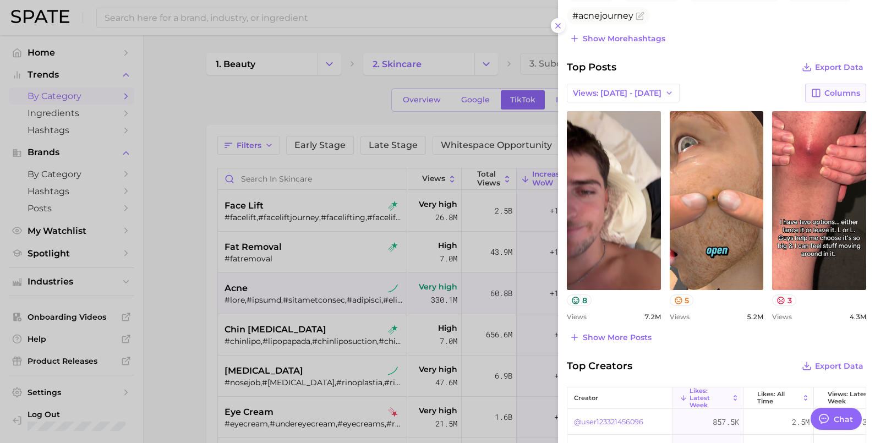
click at [825, 89] on span "Columns" at bounding box center [843, 93] width 36 height 9
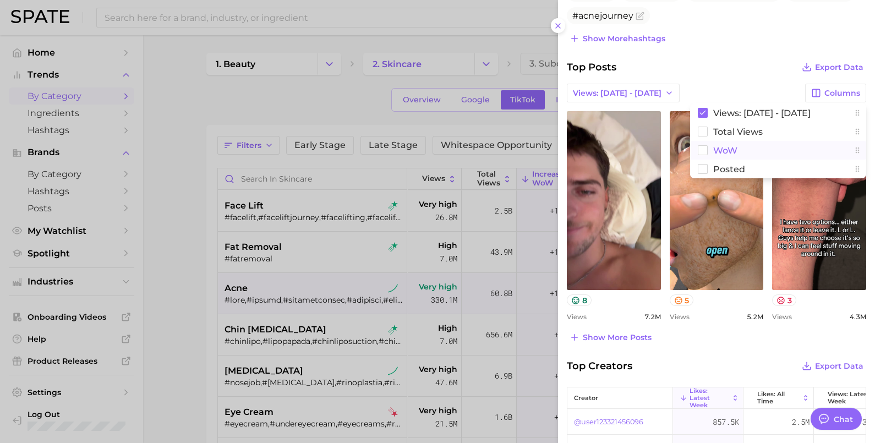
click at [713, 149] on span "WoW" at bounding box center [725, 150] width 24 height 9
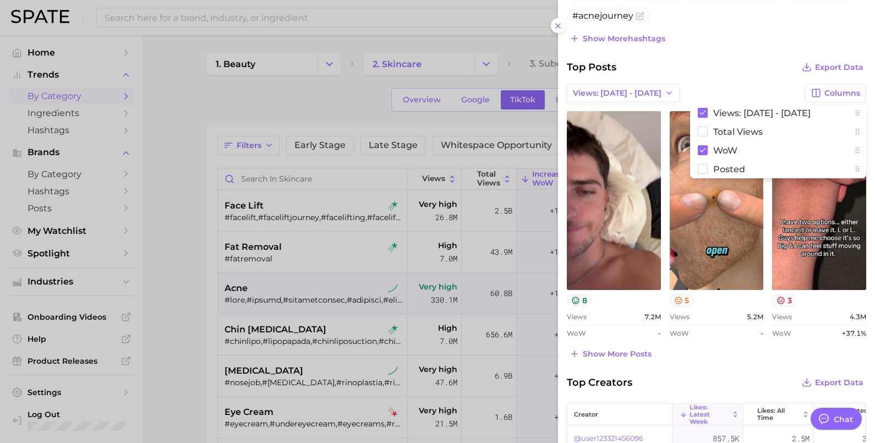
click at [733, 69] on div "Top Posts Export Data" at bounding box center [716, 66] width 299 height 15
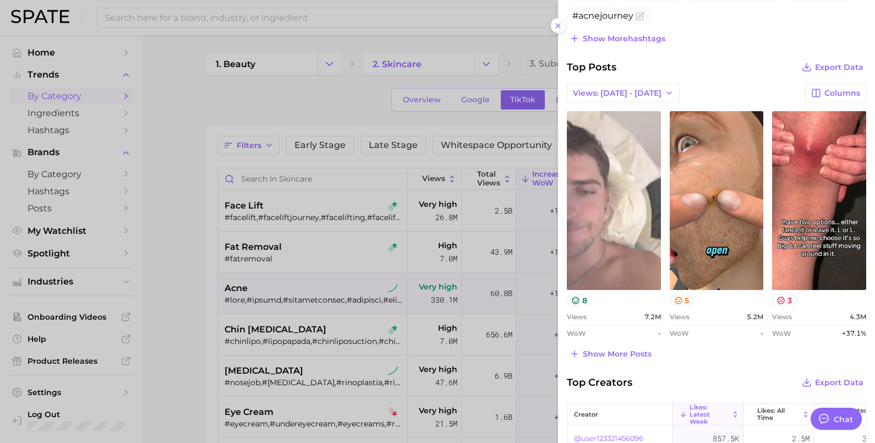
click at [614, 234] on link "view post on TikTok" at bounding box center [614, 200] width 94 height 179
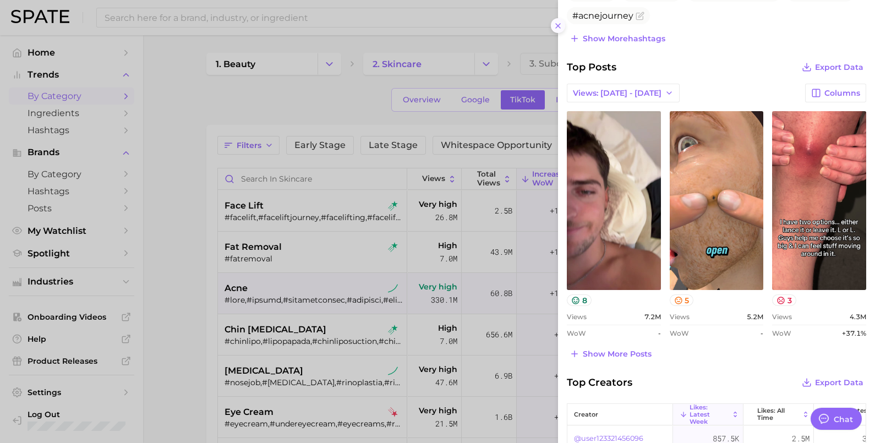
click at [558, 23] on icon at bounding box center [558, 25] width 9 height 9
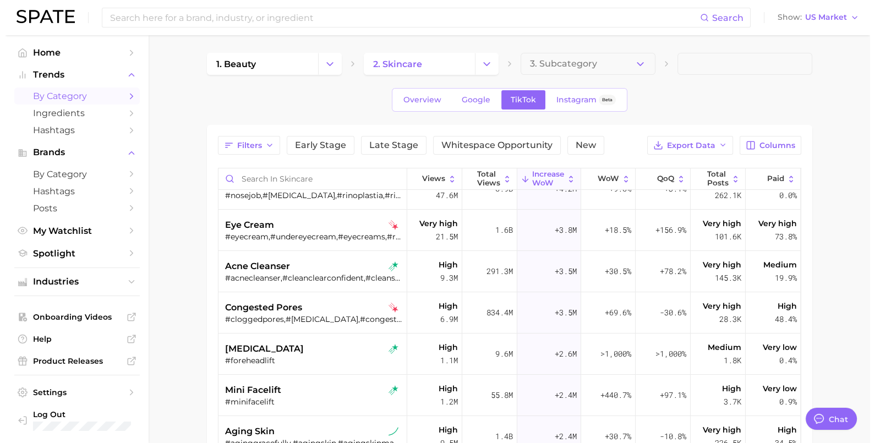
scroll to position [206, 0]
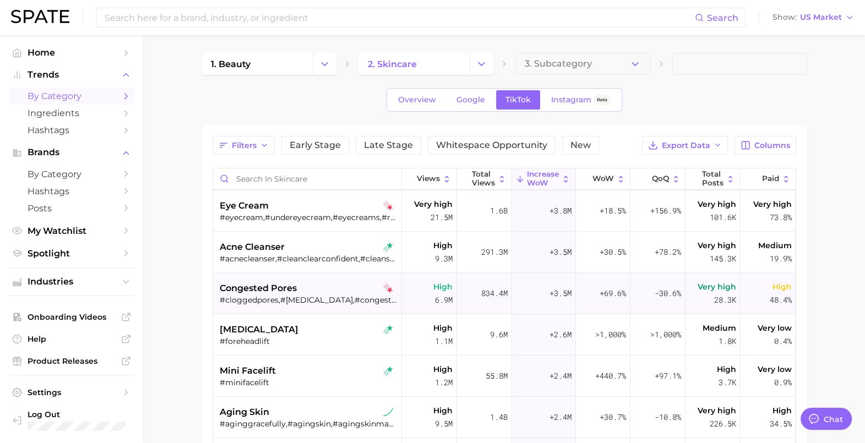
click at [251, 278] on div "congested pores #cloggedpores,#[MEDICAL_DATA],#congestedpores" at bounding box center [309, 293] width 178 height 41
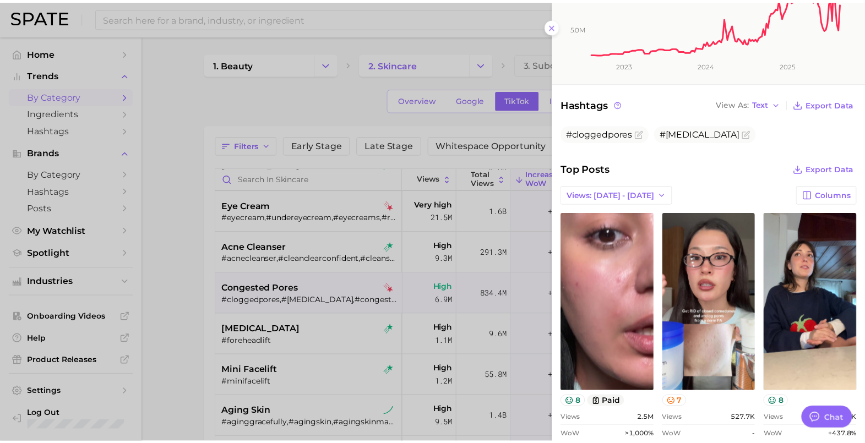
scroll to position [275, 0]
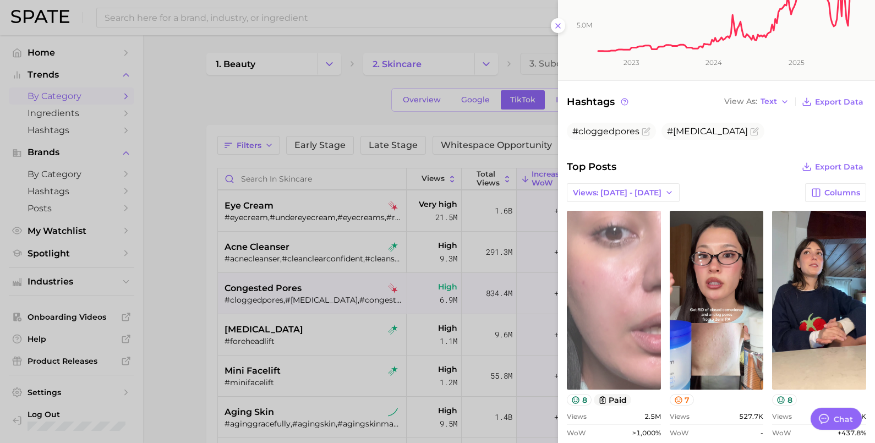
click at [612, 318] on link "view post on TikTok" at bounding box center [614, 300] width 94 height 179
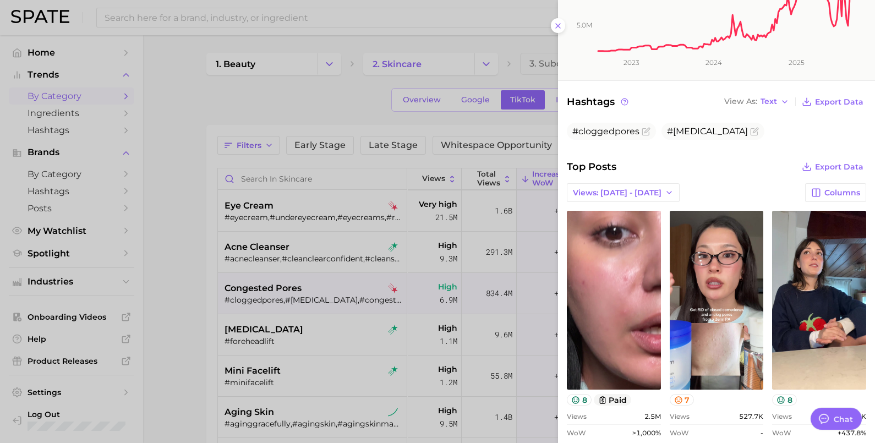
click at [199, 264] on div at bounding box center [437, 221] width 875 height 443
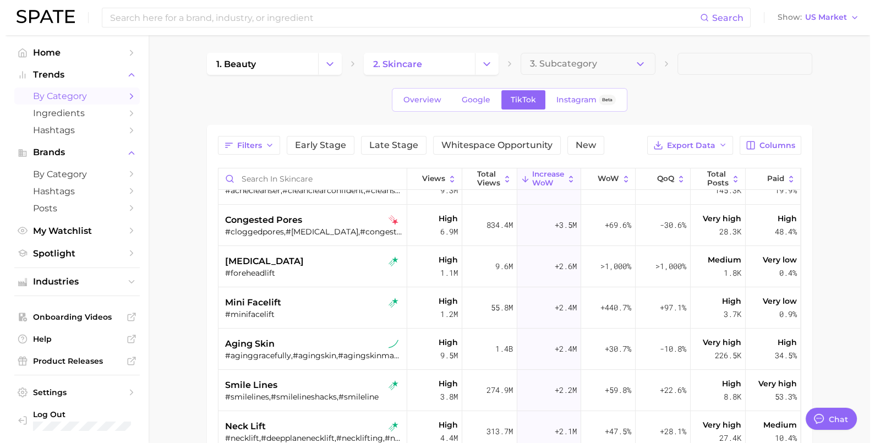
scroll to position [206, 0]
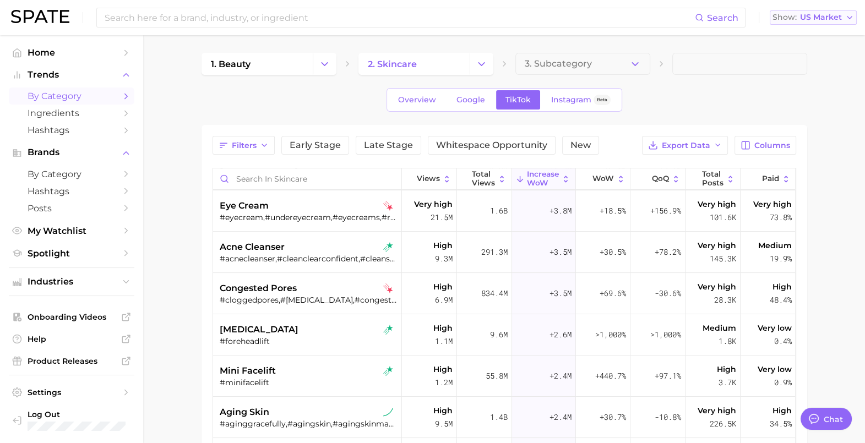
click at [817, 20] on span "US Market" at bounding box center [821, 17] width 42 height 6
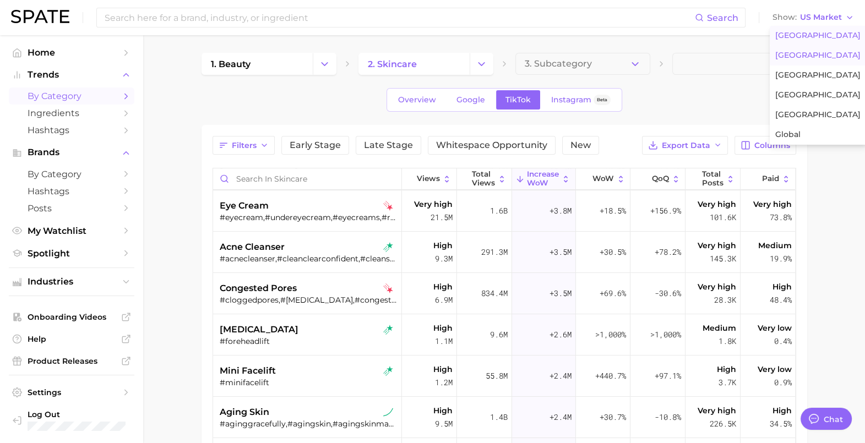
click at [809, 56] on span "[GEOGRAPHIC_DATA]" at bounding box center [817, 55] width 85 height 9
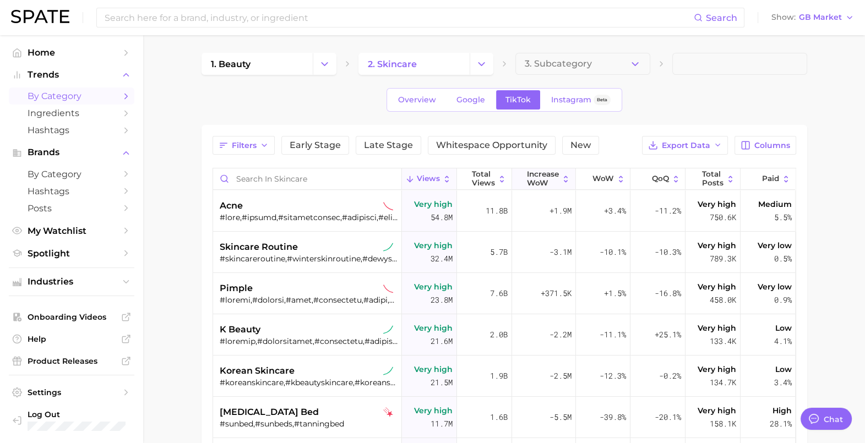
click at [536, 179] on span "Increase WoW" at bounding box center [543, 178] width 32 height 17
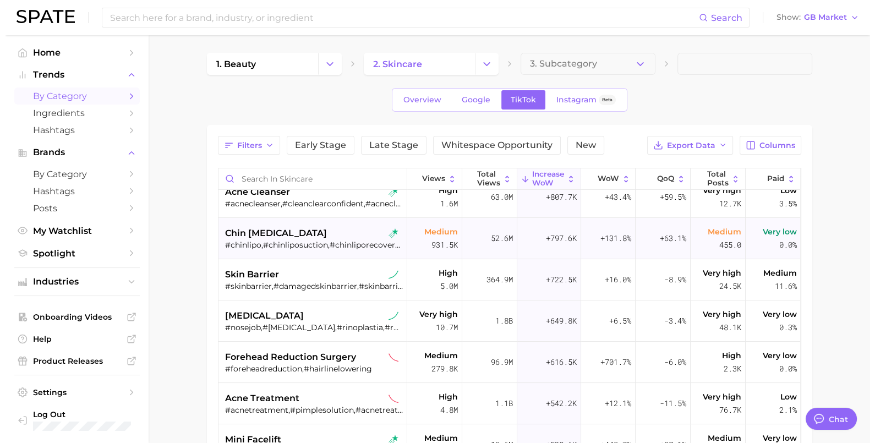
scroll to position [275, 0]
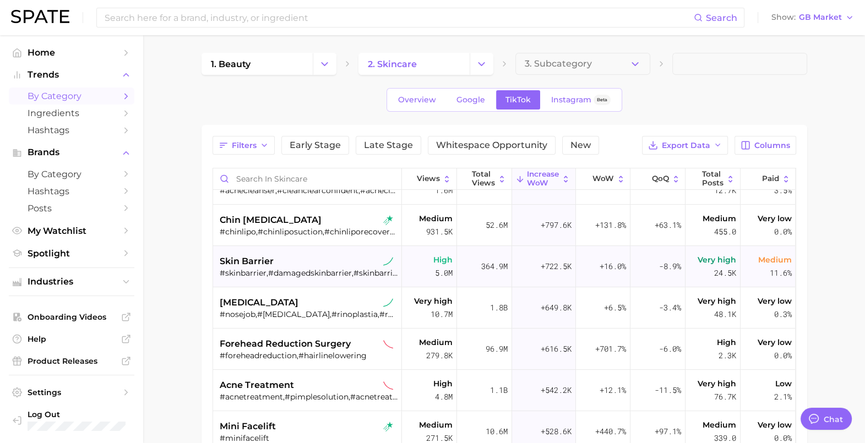
click at [271, 256] on span "skin barrier" at bounding box center [247, 261] width 54 height 13
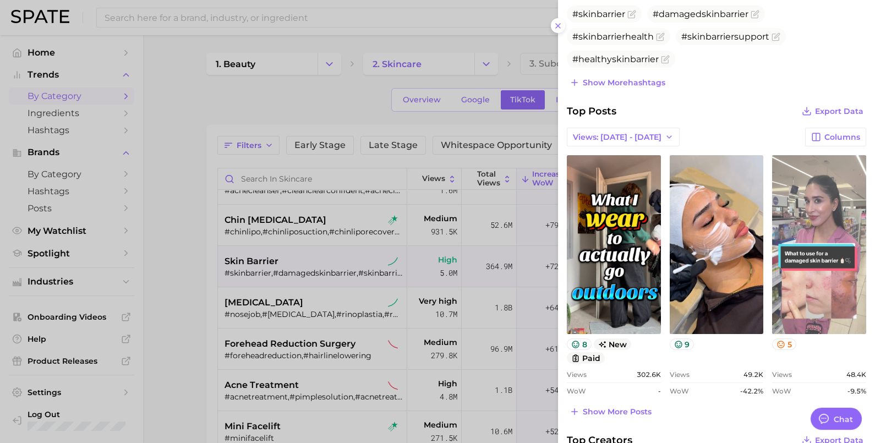
scroll to position [413, 0]
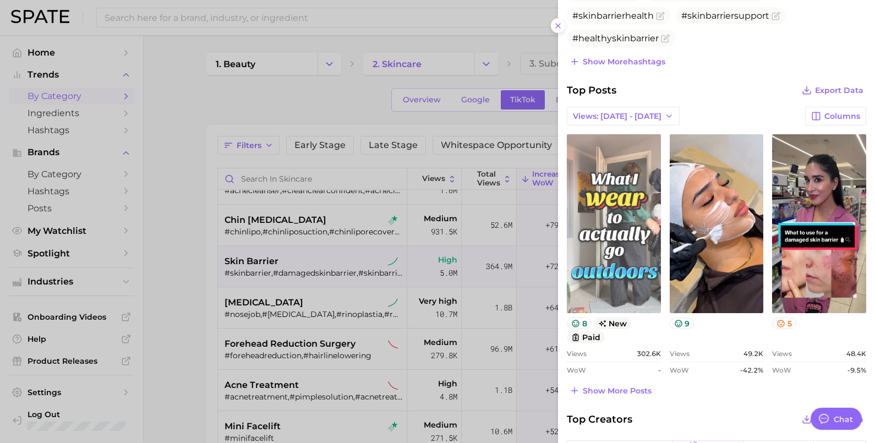
click at [605, 205] on link "view post on TikTok" at bounding box center [614, 223] width 94 height 179
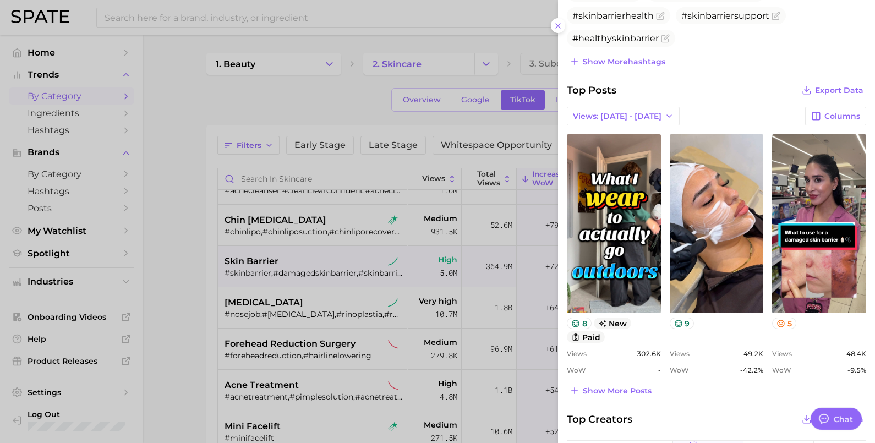
click at [179, 250] on div at bounding box center [437, 221] width 875 height 443
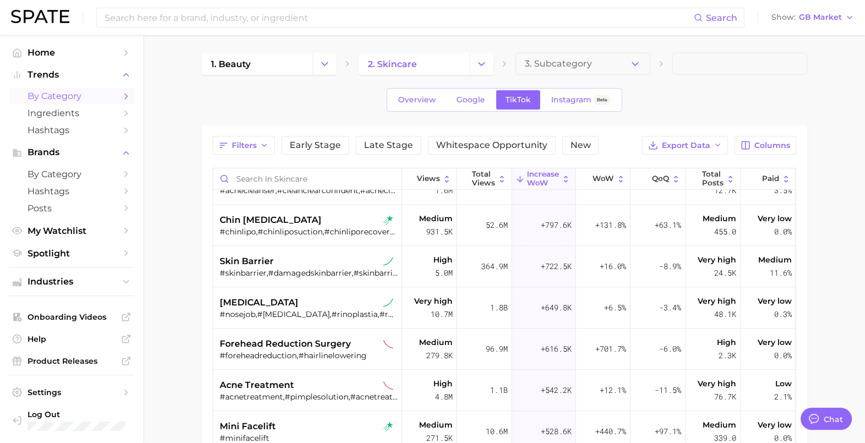
click at [479, 64] on icon "Change Category" at bounding box center [482, 64] width 12 height 12
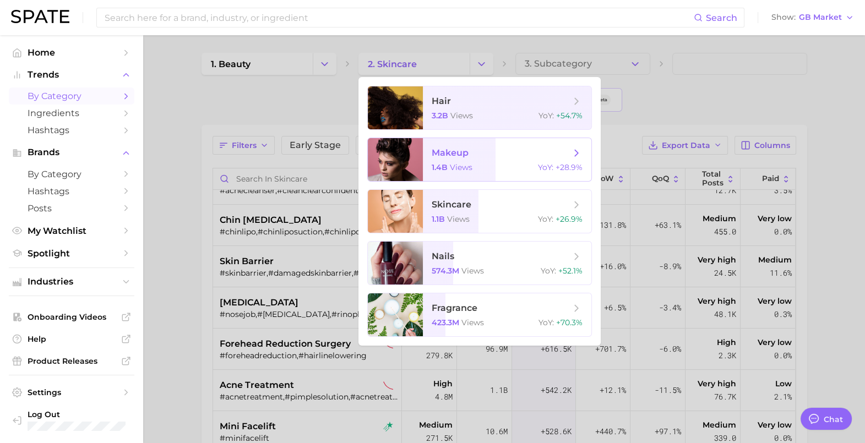
click at [443, 153] on span "makeup" at bounding box center [450, 153] width 37 height 10
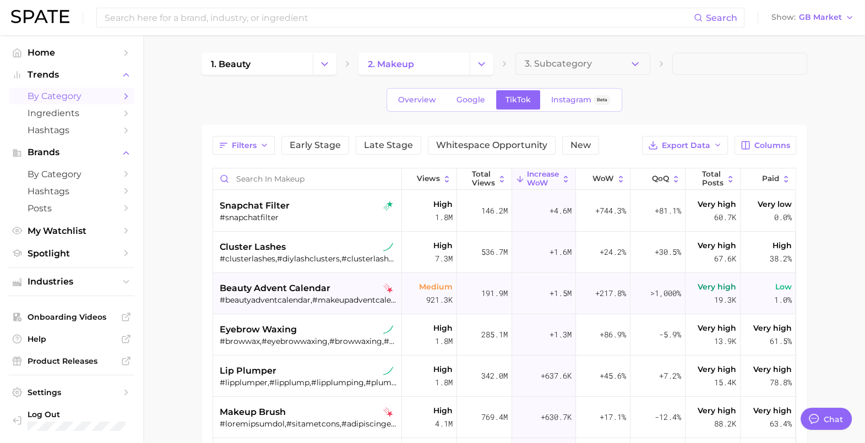
click at [265, 275] on div "beauty advent calendar #beautyadventcalendar,#makeupadventcalendar,#beautycalen…" at bounding box center [309, 293] width 178 height 41
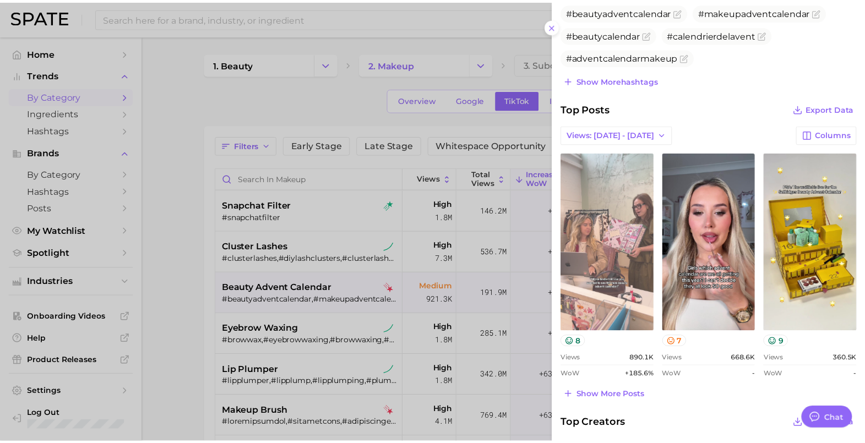
scroll to position [413, 0]
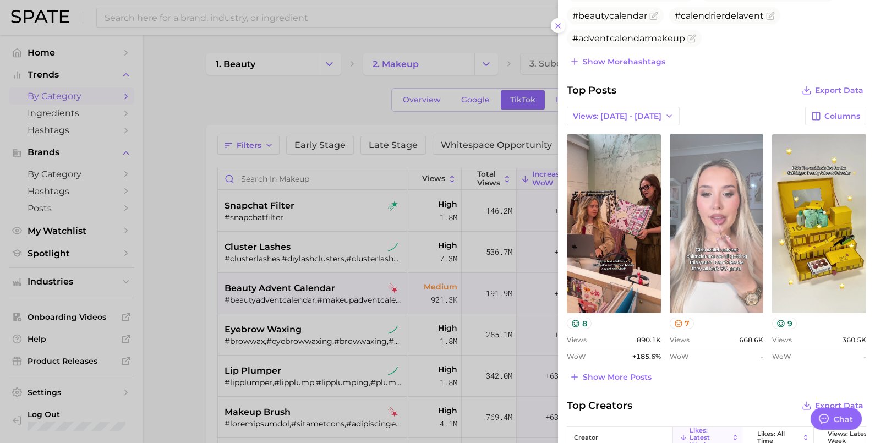
click at [708, 221] on link "view post on TikTok" at bounding box center [717, 223] width 94 height 179
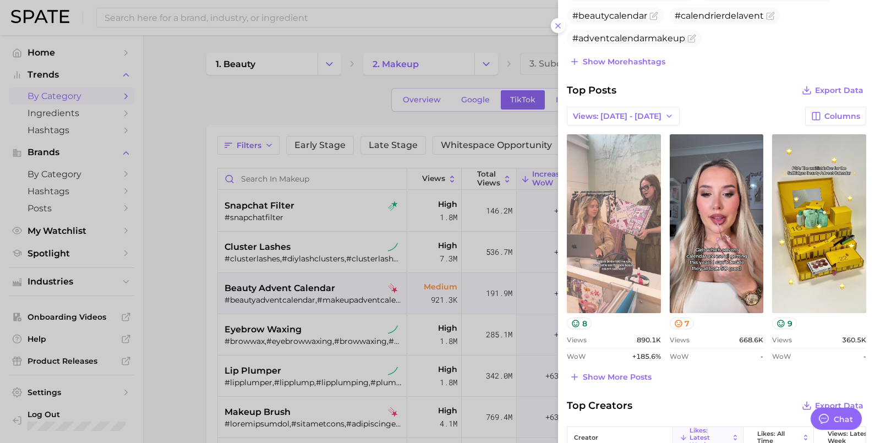
click at [613, 242] on link "view post on TikTok" at bounding box center [614, 223] width 94 height 179
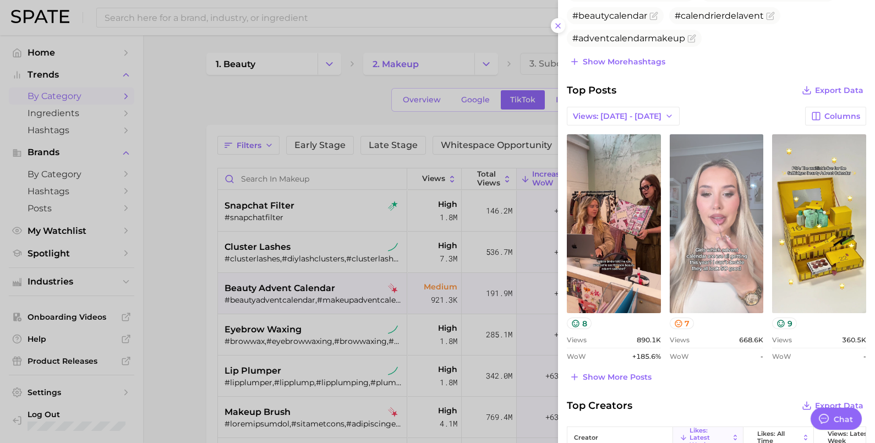
click at [693, 206] on link "view post on TikTok" at bounding box center [717, 223] width 94 height 179
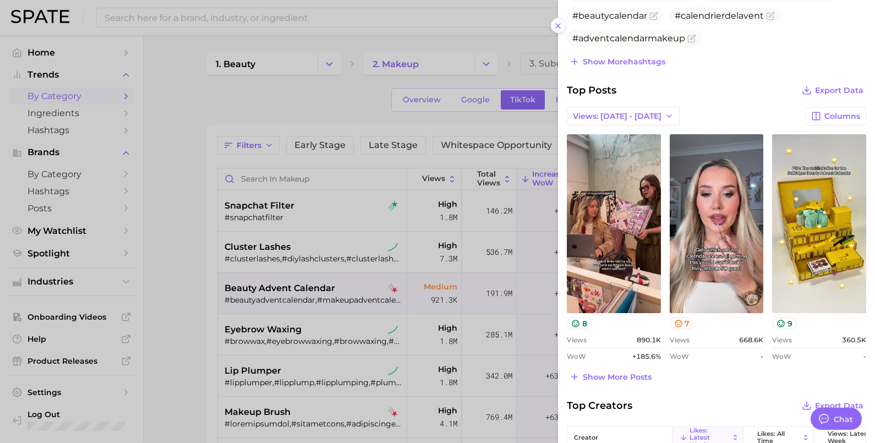
click at [559, 20] on button at bounding box center [558, 25] width 15 height 15
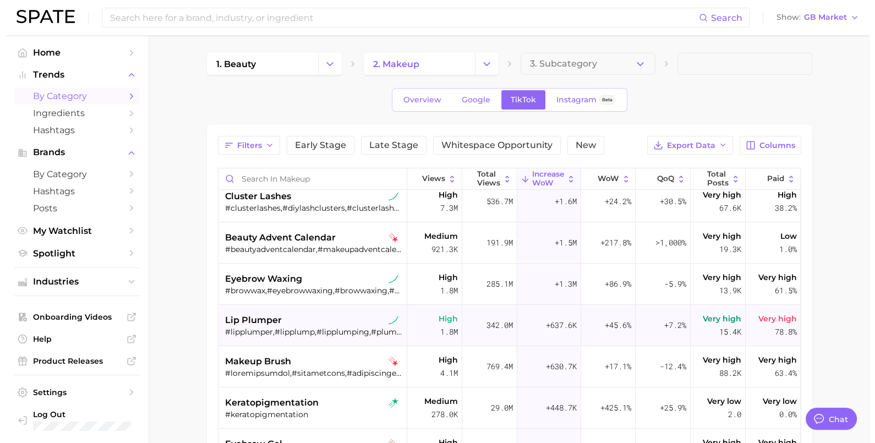
scroll to position [68, 0]
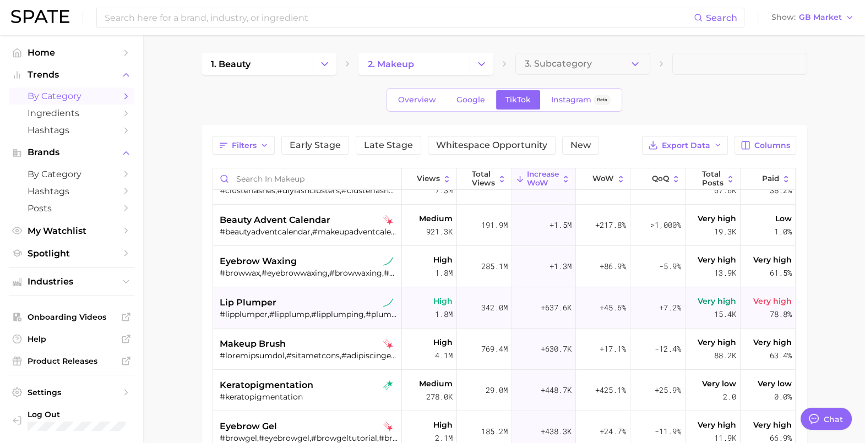
click at [253, 305] on span "lip plumper" at bounding box center [248, 302] width 57 height 13
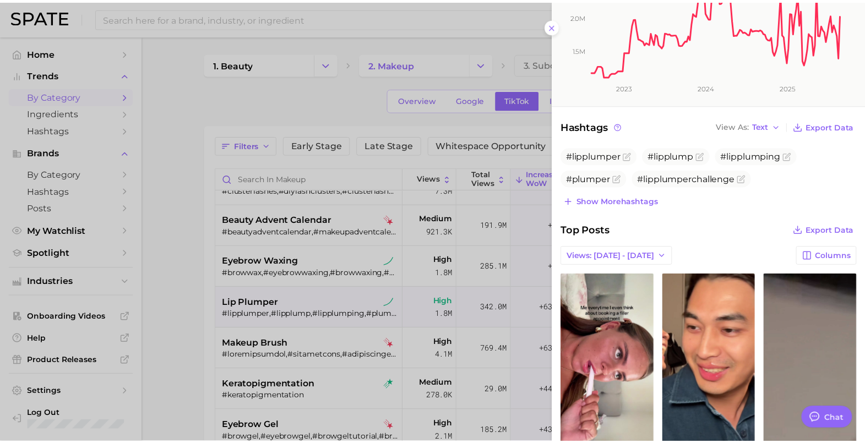
scroll to position [344, 0]
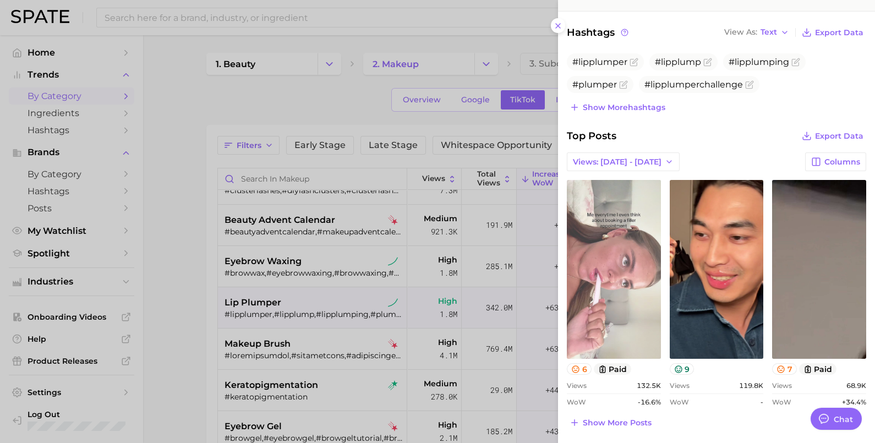
click at [625, 335] on link "view post on TikTok" at bounding box center [614, 269] width 94 height 179
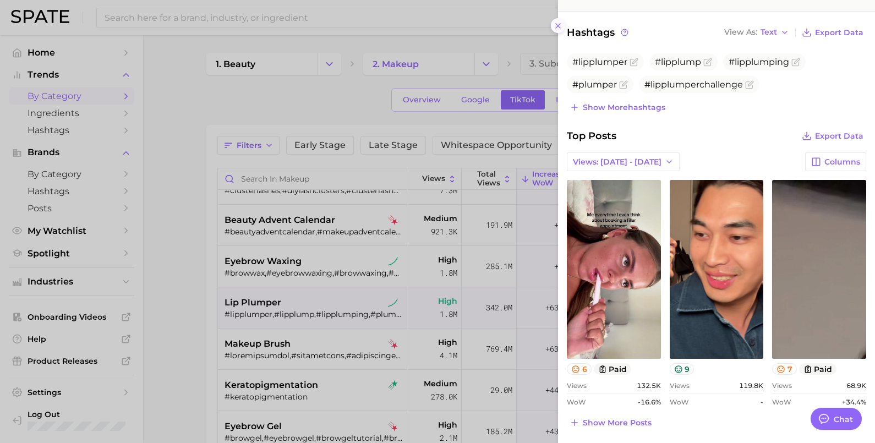
click at [559, 23] on icon at bounding box center [558, 25] width 9 height 9
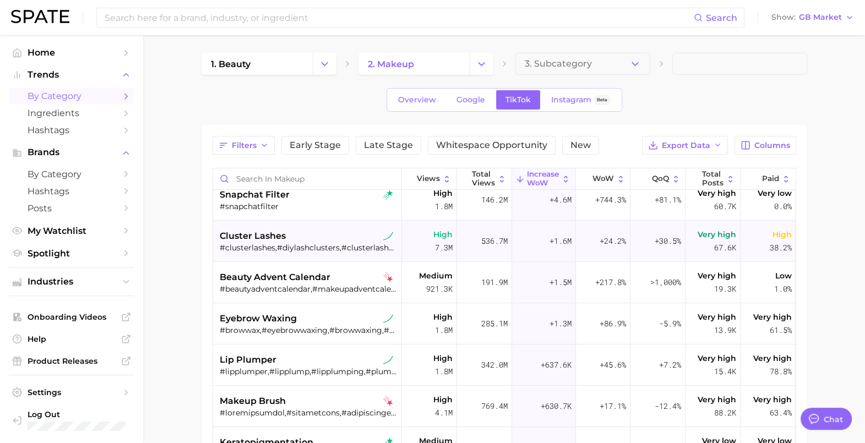
scroll to position [0, 0]
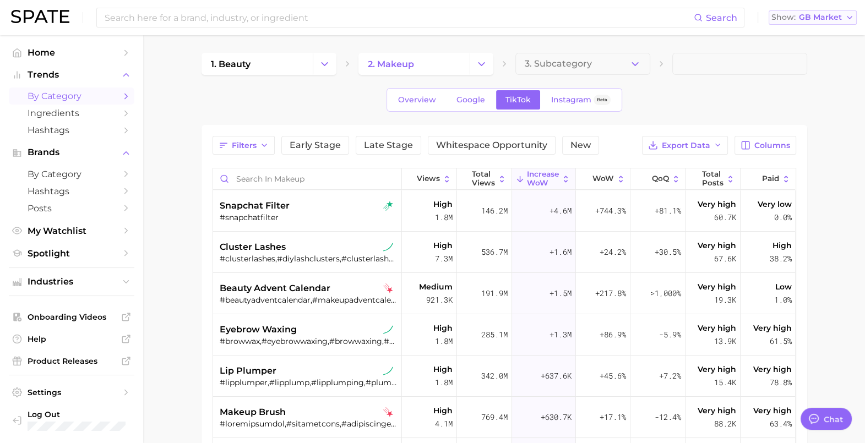
click at [806, 18] on span "GB Market" at bounding box center [820, 17] width 43 height 6
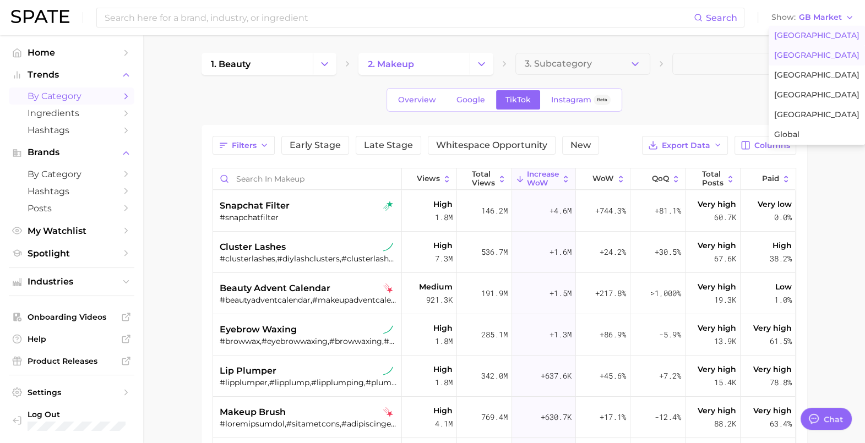
click at [799, 36] on span "[GEOGRAPHIC_DATA]" at bounding box center [816, 35] width 85 height 9
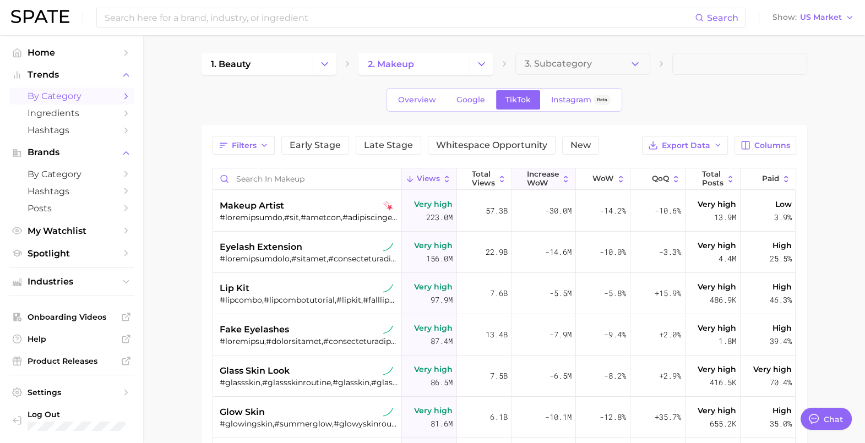
click at [527, 177] on span "Increase WoW" at bounding box center [543, 178] width 32 height 17
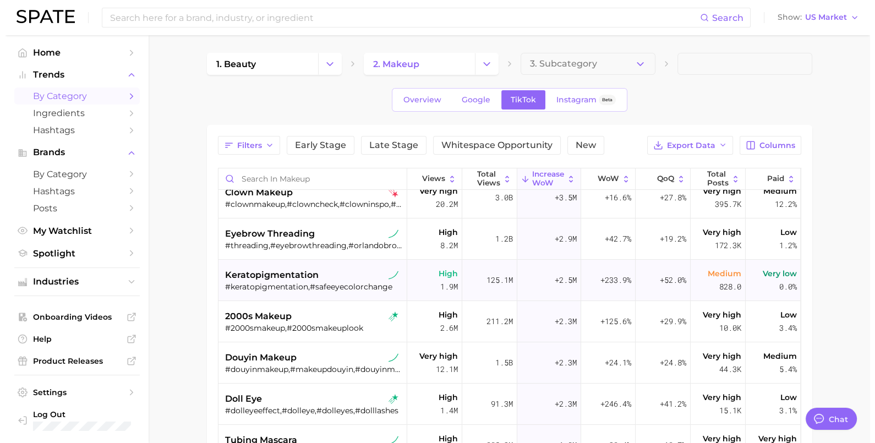
scroll to position [206, 0]
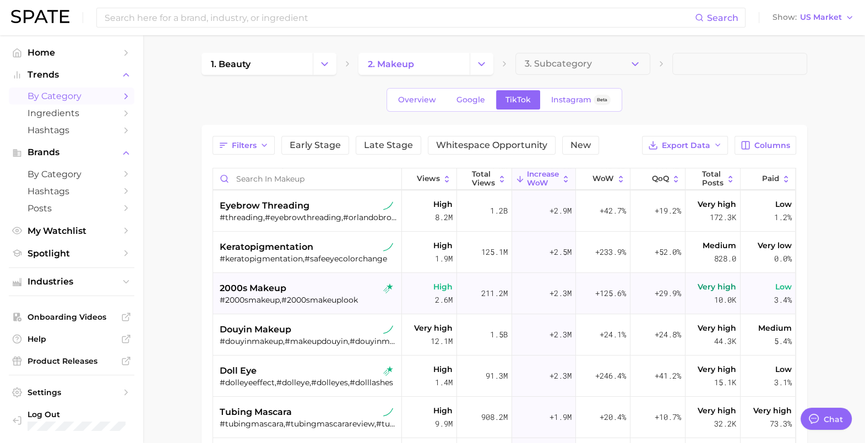
click at [292, 297] on div "#2000smakeup,#2000smakeuplook" at bounding box center [309, 300] width 178 height 10
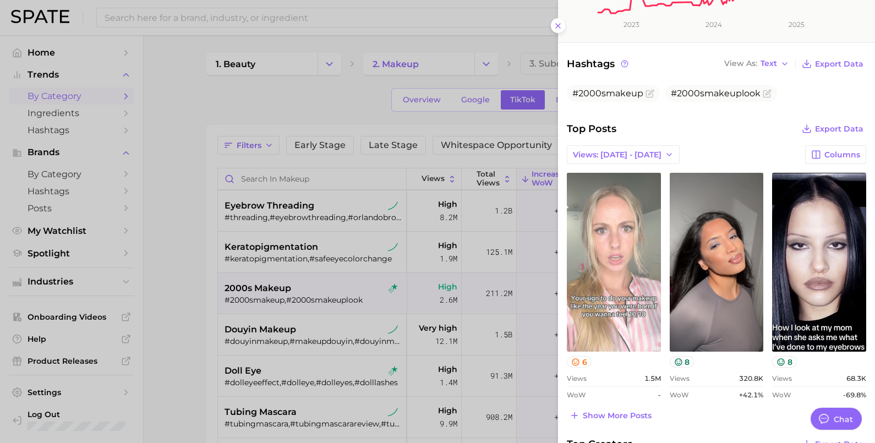
scroll to position [344, 0]
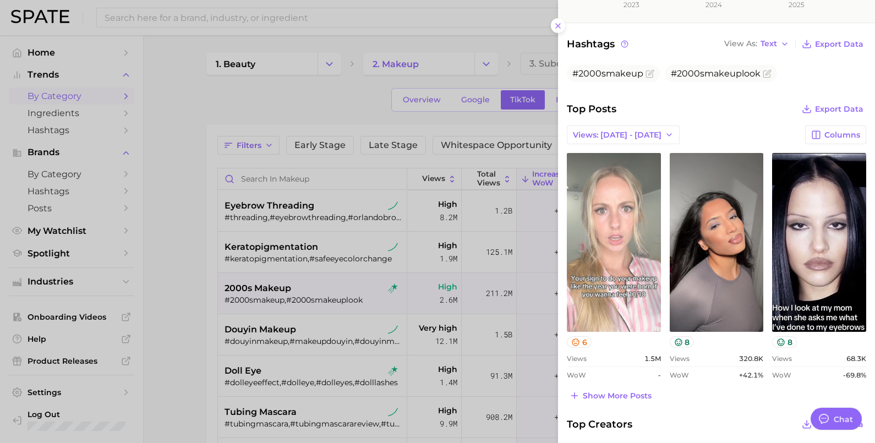
click at [628, 217] on link "view post on TikTok" at bounding box center [614, 242] width 94 height 179
